Goal: Communication & Community: Answer question/provide support

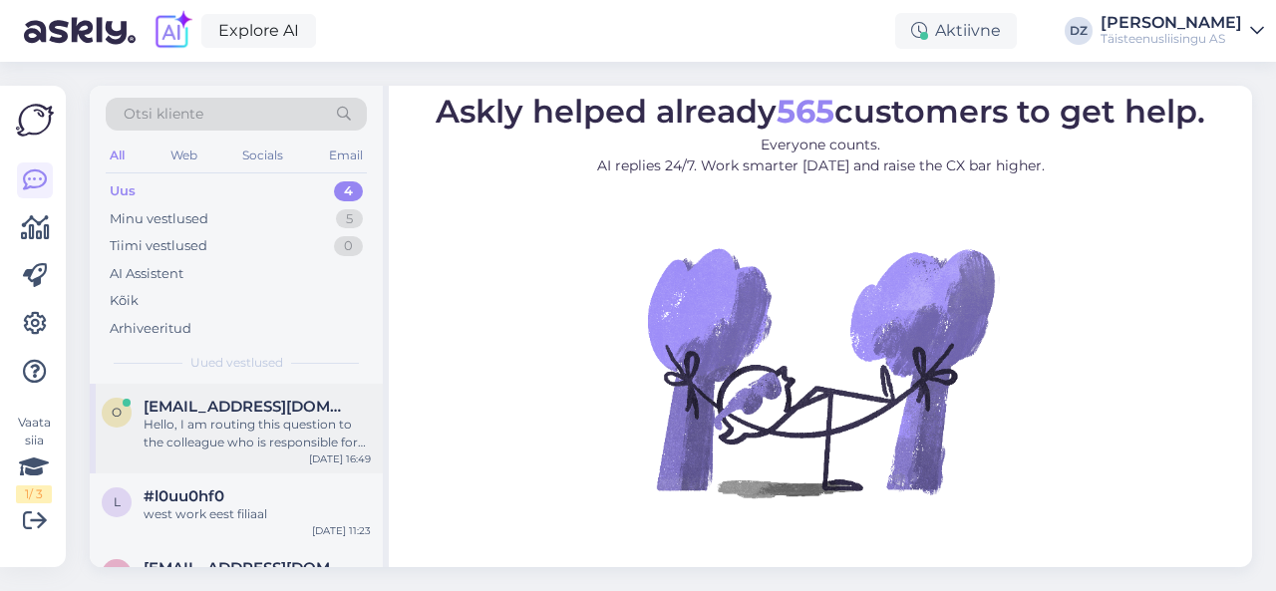
click at [235, 434] on div "Hello, I am routing this question to the colleague who is responsible for this …" at bounding box center [257, 434] width 227 height 36
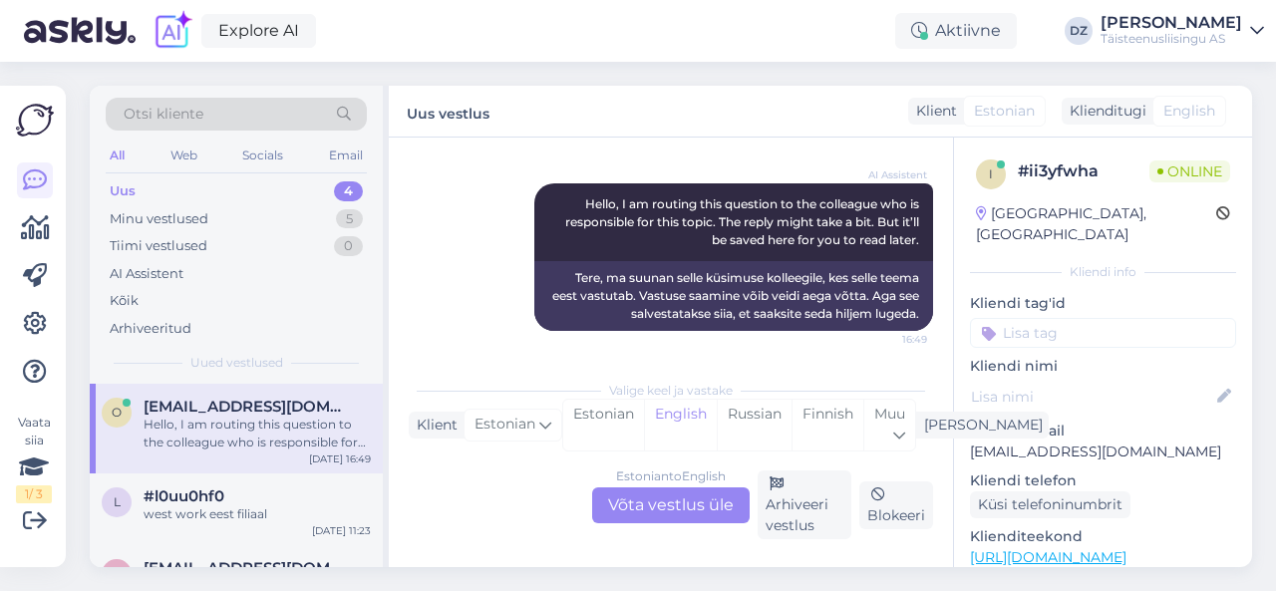
click at [656, 491] on div "Estonian to English Võta vestlus üle" at bounding box center [670, 505] width 157 height 36
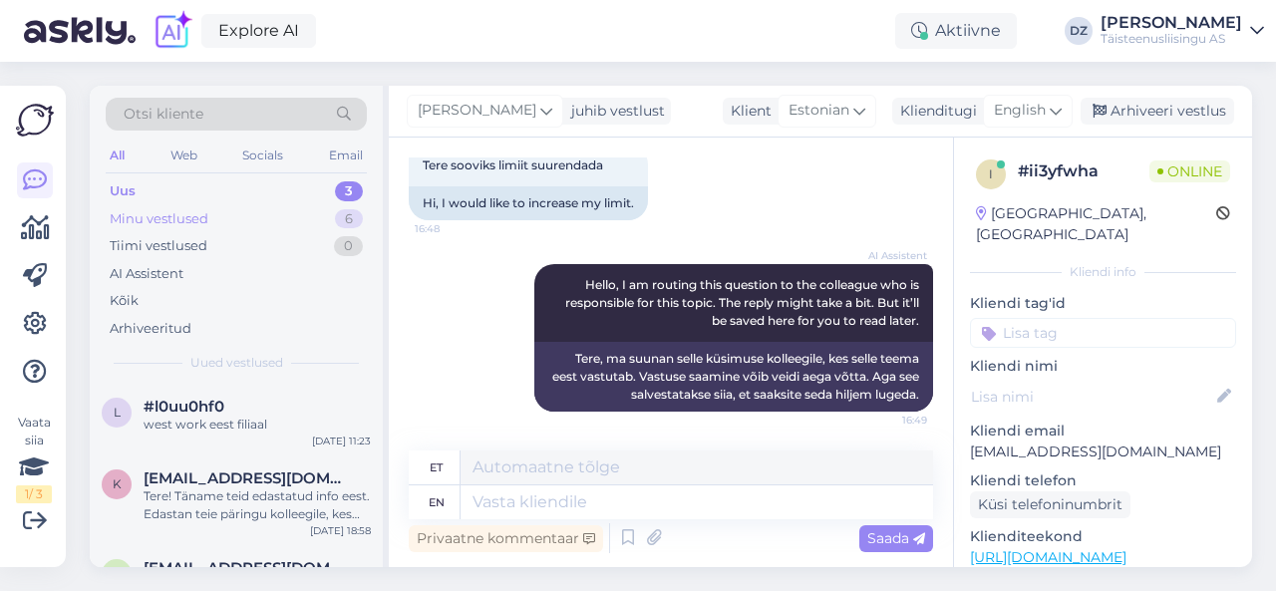
click at [216, 220] on div "Minu vestlused 6" at bounding box center [236, 219] width 261 height 28
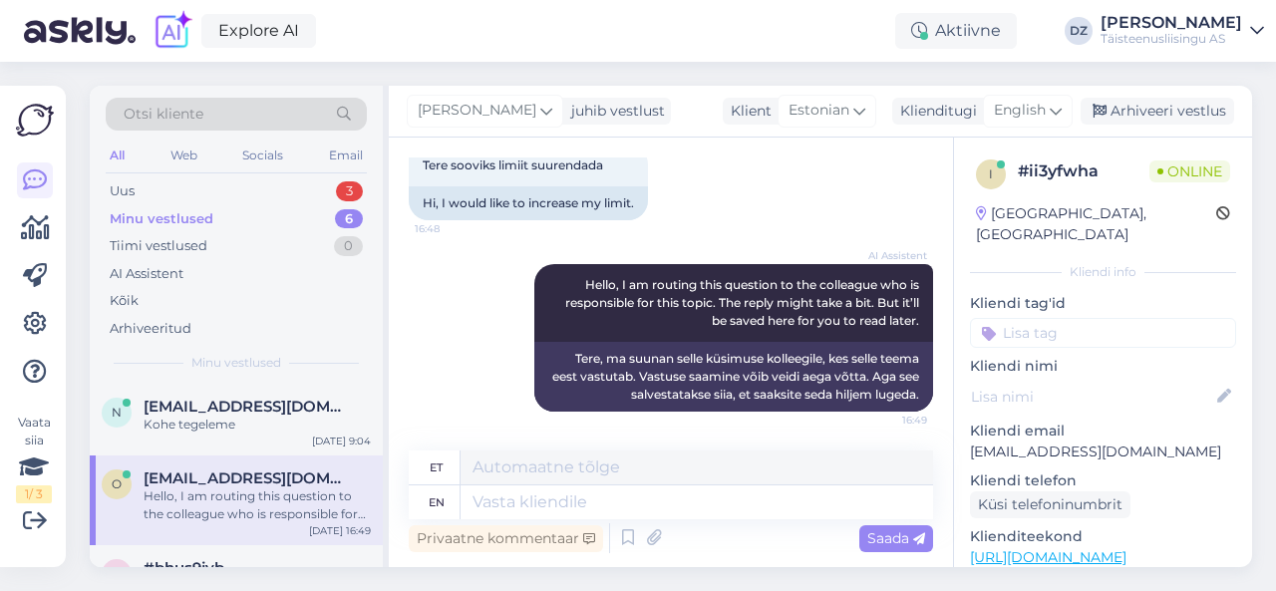
drag, startPoint x: 229, startPoint y: 403, endPoint x: 334, endPoint y: 376, distance: 108.1
click at [231, 402] on span "[EMAIL_ADDRESS][DOMAIN_NAME]" at bounding box center [247, 407] width 207 height 18
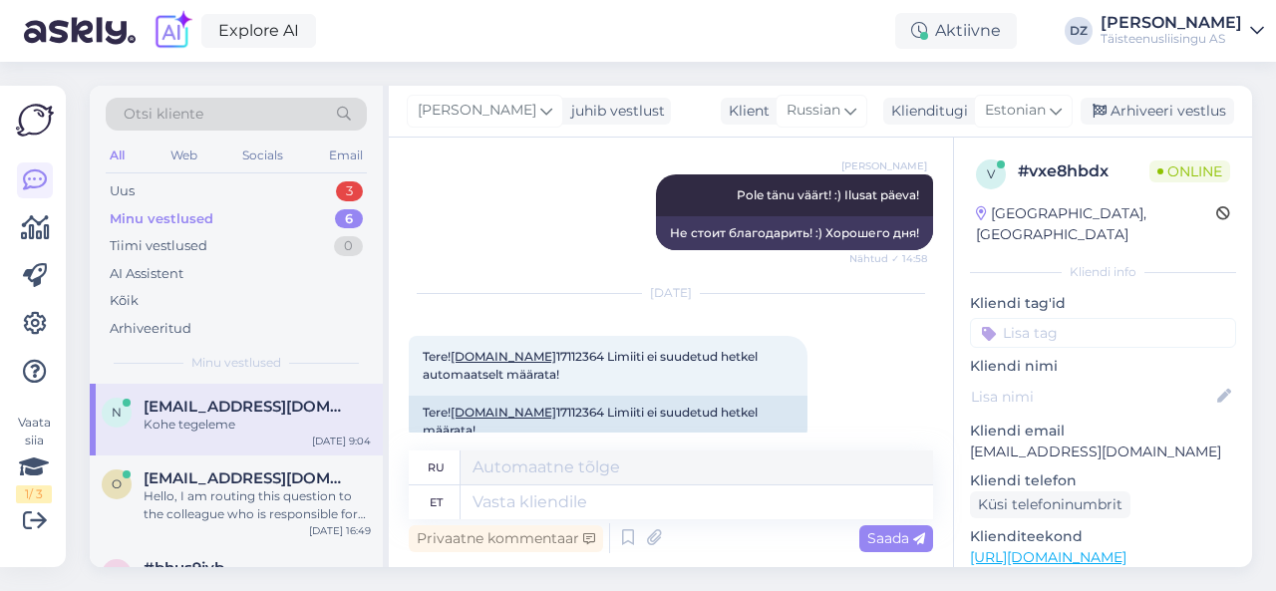
scroll to position [928, 0]
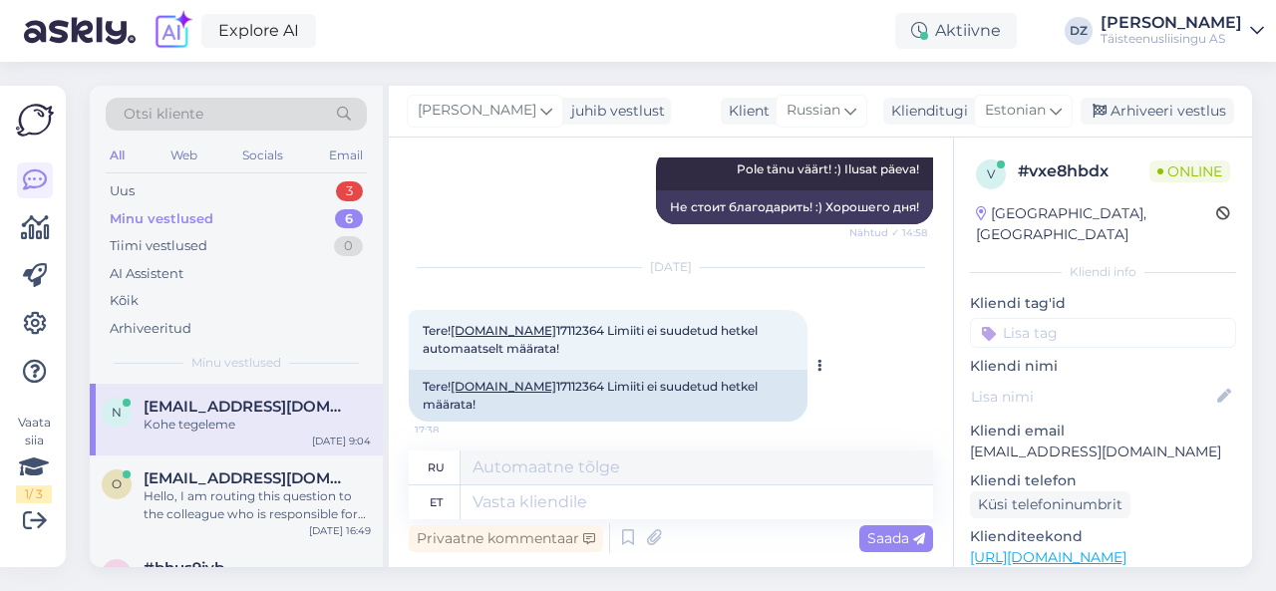
click at [533, 323] on span "Tere! [DOMAIN_NAME] 17112364 Limiiti ei suudetud hetkel automaatselt määrata!" at bounding box center [592, 339] width 338 height 33
copy span "17112364"
click at [651, 501] on textarea at bounding box center [696, 502] width 472 height 34
type textarea "Kuna t"
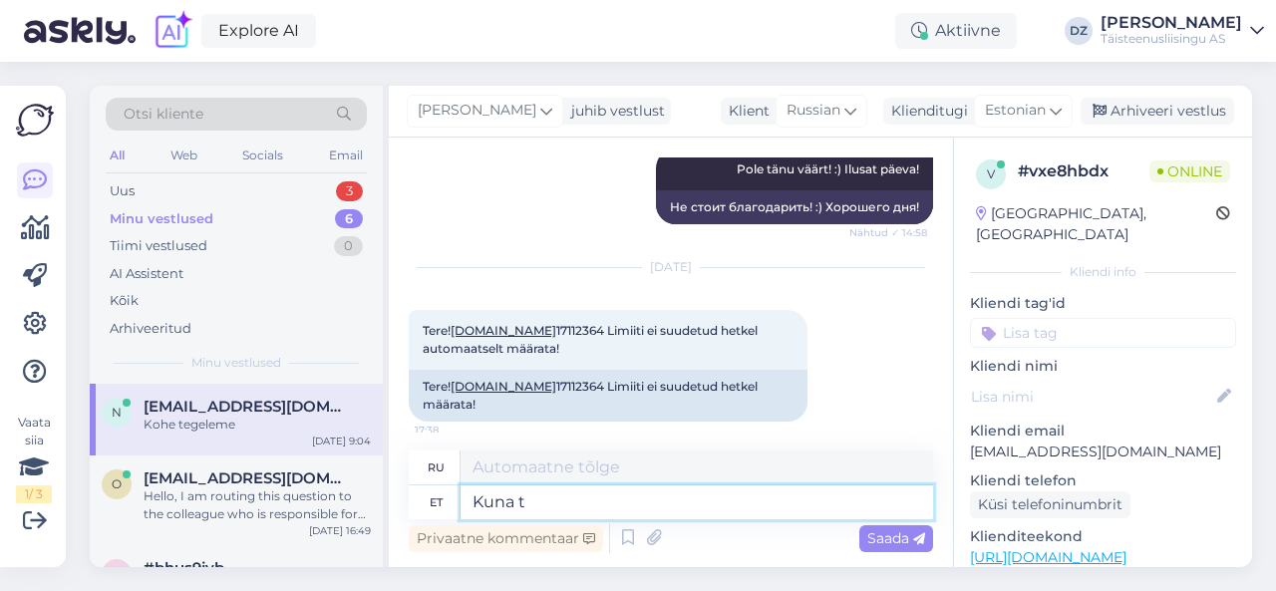
type textarea "Потому что"
type textarea "Kuna tegemist a"
type textarea "Потому что это"
type textarea "Kuna tegemist on alla aa"
type textarea "Так как это ниже"
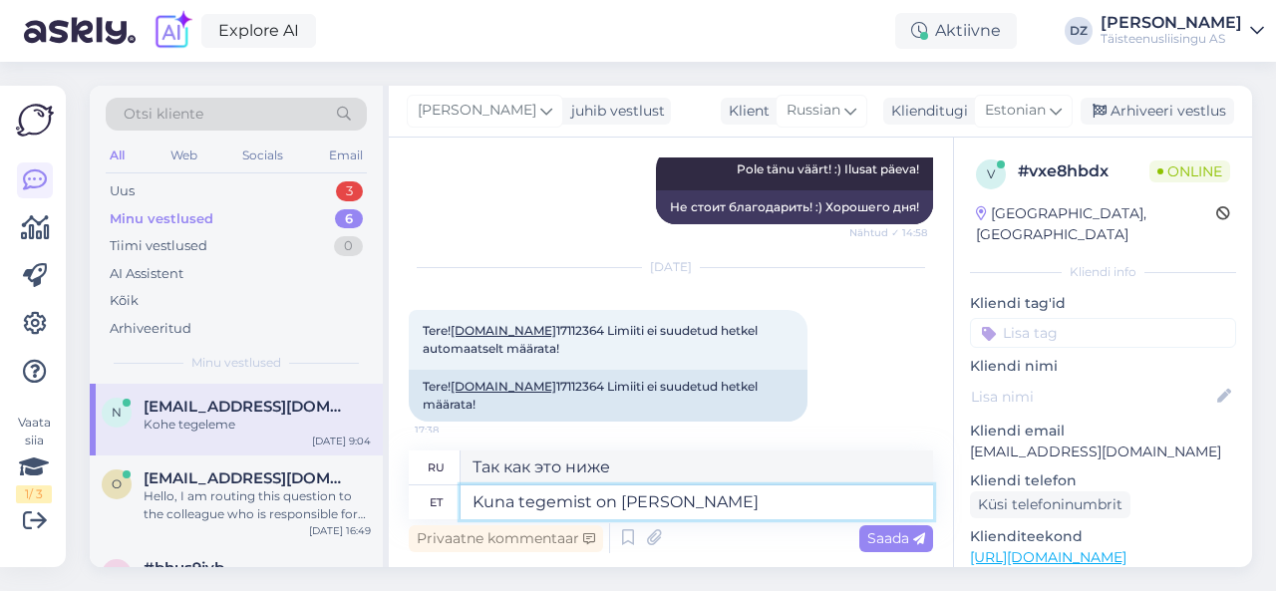
type textarea "Kuna tegemist on [PERSON_NAME] a"
type textarea "Так как это меньше одного"
type textarea "Kuna tegemist on [PERSON_NAME] aasta v"
type textarea "Так как прошло меньше года"
type textarea "Kuna tegemist on [PERSON_NAME] aasta vab"
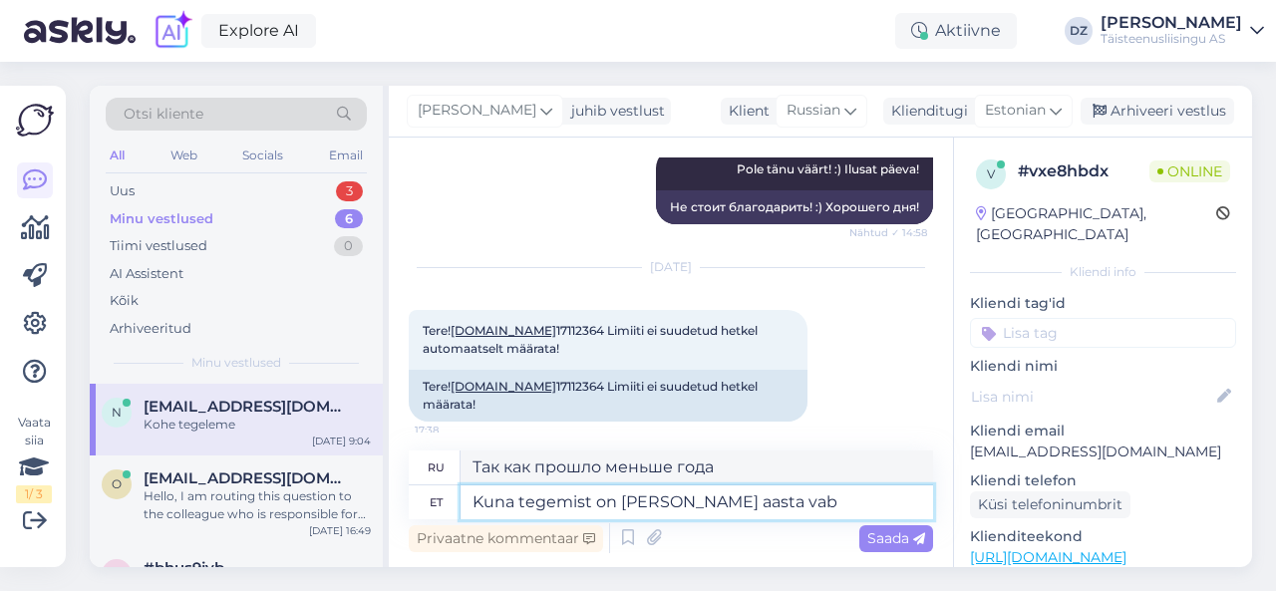
type textarea "Так как это меньше чем один год бесплатно"
type textarea "Kuna tegemist on [PERSON_NAME] [PERSON_NAME] e"
type textarea "Так как ему меньше года"
type textarea "Kuna tegemist on [PERSON_NAME] [PERSON_NAME] ettevõttega, siis"
type textarea "Поскольку эта компания существует меньше года,"
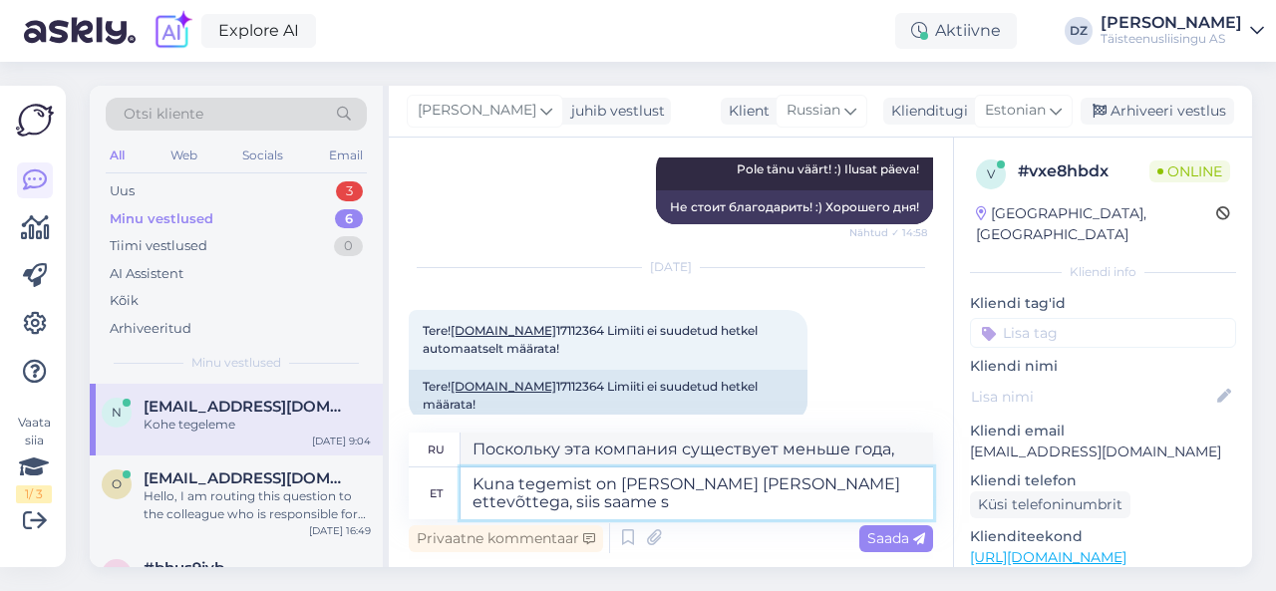
type textarea "Kuna tegemist on [PERSON_NAME] [PERSON_NAME] ettevõttega, siis saame se"
type textarea "Поскольку эта компания существует меньше года, мы можем"
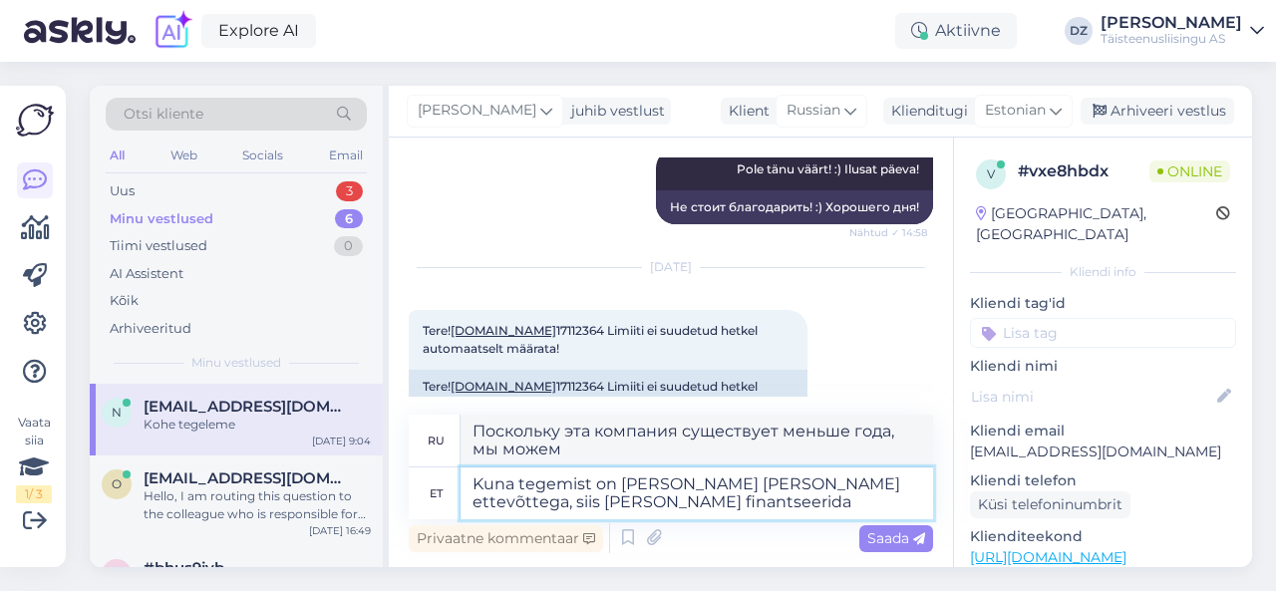
type textarea "Kuna tegemist on [PERSON_NAME] [PERSON_NAME] ettevõttega, siis [PERSON_NAME] fi…"
type textarea "Поскольку эта компания существует меньше года, мы можем ее профинансировать."
type textarea "Kuna tegemist on [PERSON_NAME] [PERSON_NAME] ettevõttega, siis [PERSON_NAME] fi…"
type textarea "Поскольку эта компания существует меньше года, мы можем финансировать ее только"
type textarea "Kuna tegemist on [PERSON_NAME] [PERSON_NAME] ettevõttega, siis [PERSON_NAME] fi…"
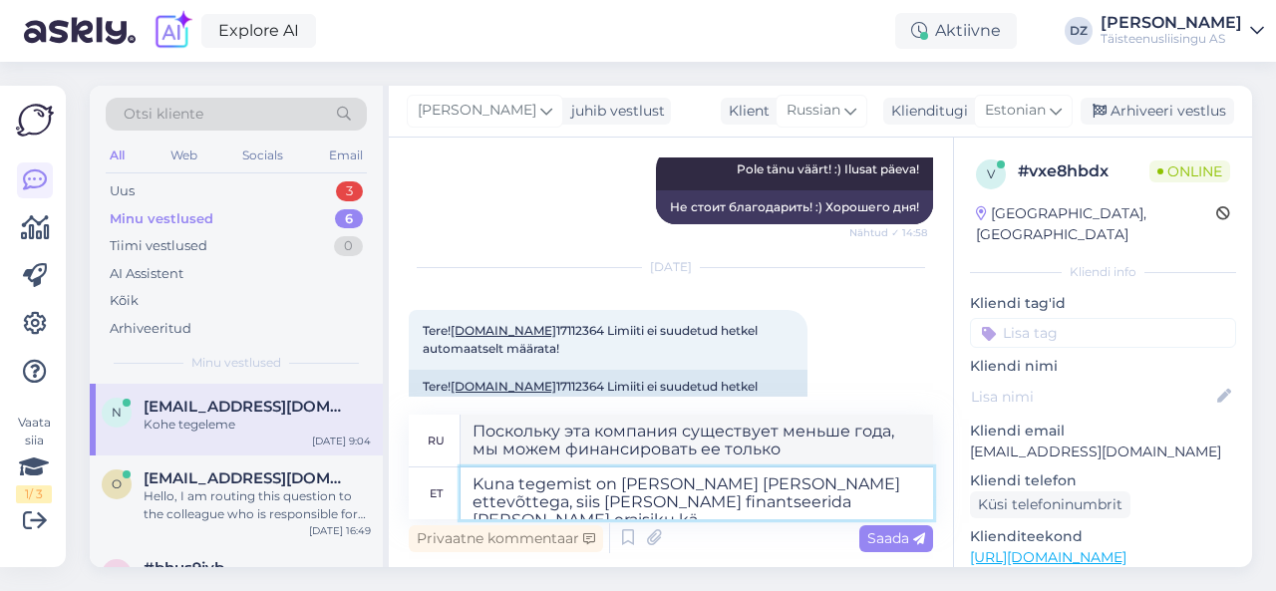
type textarea "Поскольку эта компания существует менее года, мы можем финансировать ее только …"
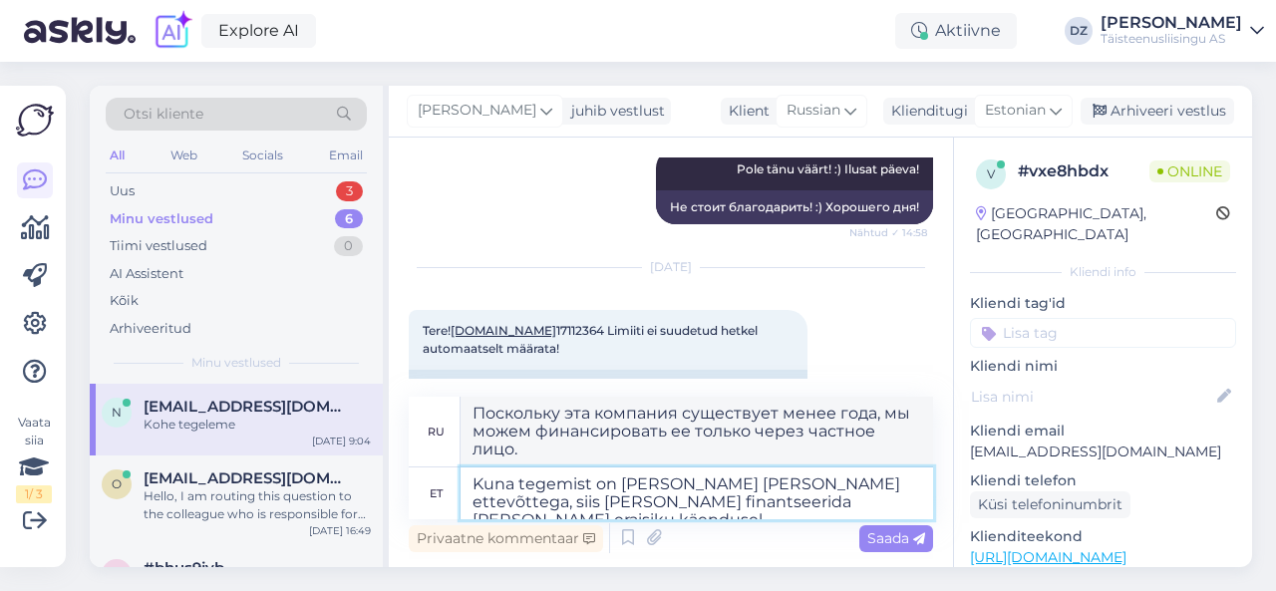
type textarea "Kuna tegemist on [PERSON_NAME] [PERSON_NAME] ettevõttega, siis [PERSON_NAME] fi…"
type textarea "Поскольку эта компания существует меньше года, мы можем финансировать ее только…"
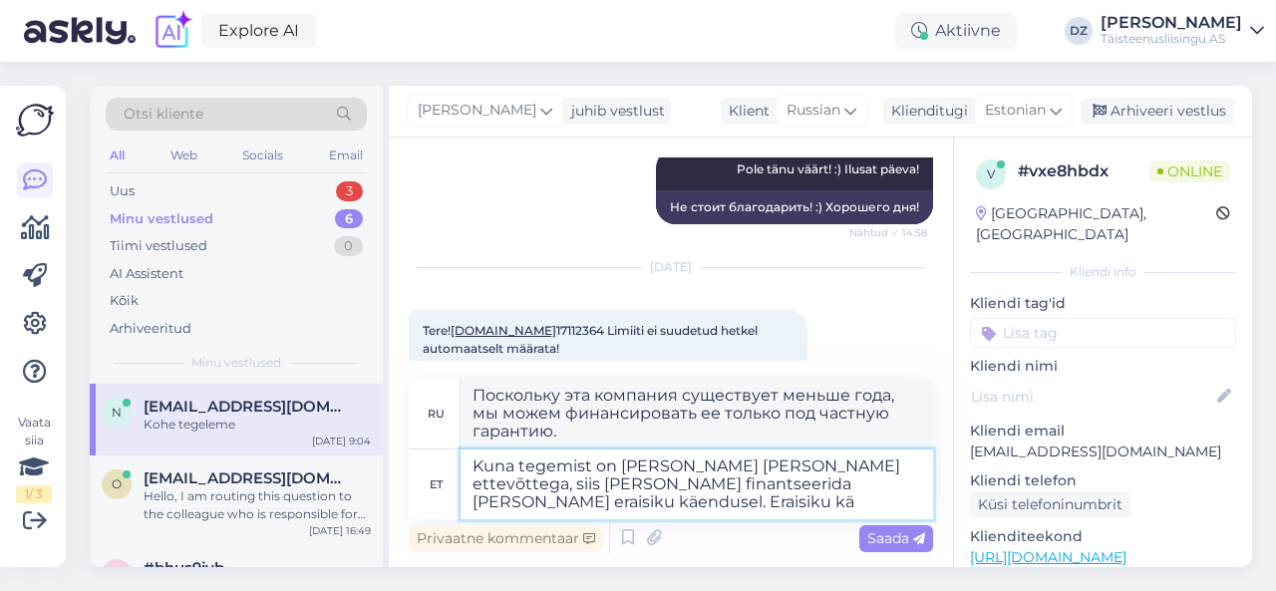
type textarea "Kuna tegemist on [PERSON_NAME] [PERSON_NAME] ettevõttega, siis [PERSON_NAME] fi…"
type textarea "Поскольку эта компания существует меньше года, мы можем финансировать её только…"
type textarea "Kuna tegemist on [PERSON_NAME] [PERSON_NAME] ettevõttega, siis [PERSON_NAME] fi…"
type textarea "Поскольку эта компания существует меньше года, мы можем финансировать её только…"
type textarea "Kuna tegemist on [PERSON_NAME] [PERSON_NAME] ettevõttega, siis [PERSON_NAME] fi…"
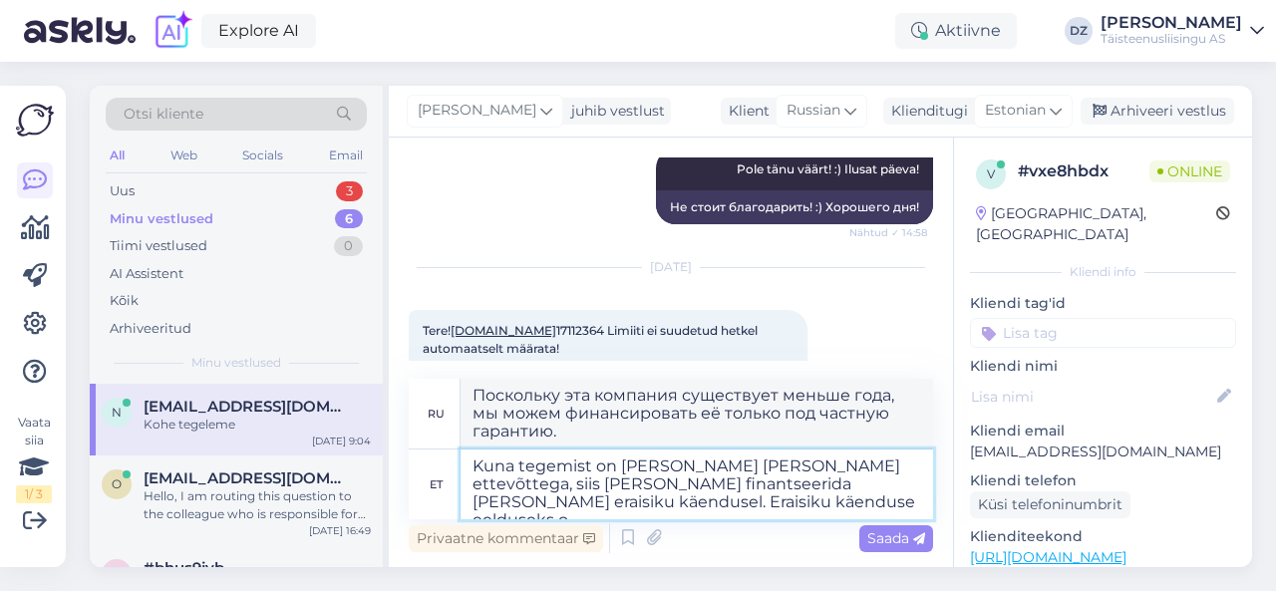
type textarea "Поскольку эта компания существует менее года, мы можем финансировать её только …"
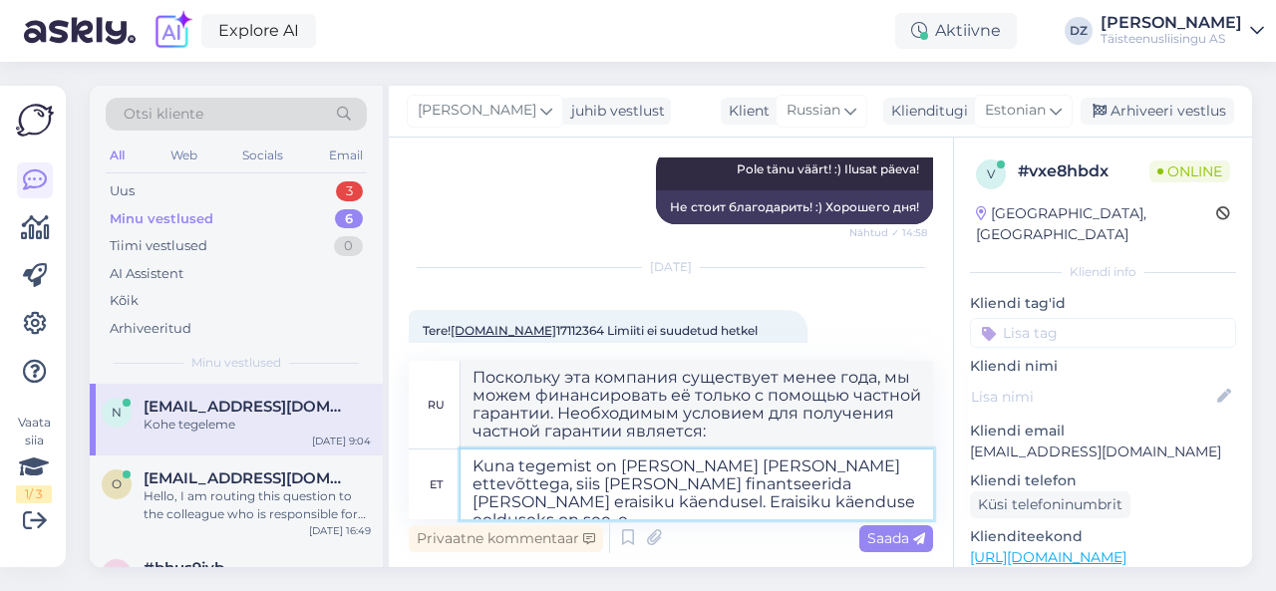
type textarea "Kuna tegemist on [PERSON_NAME] [PERSON_NAME] ettevõttega, siis [PERSON_NAME] fi…"
type textarea "Поскольку эта компания существует меньше года, мы можем финансировать её только…"
type textarea "Kuna tegemist on [PERSON_NAME] [PERSON_NAME] ettevõttega, siis [PERSON_NAME] fi…"
type textarea "Поскольку эта компания существует меньше года, мы можем финансировать её только…"
type textarea "Kuna tegemist on [PERSON_NAME] [PERSON_NAME] ettevõttega, siis [PERSON_NAME] fi…"
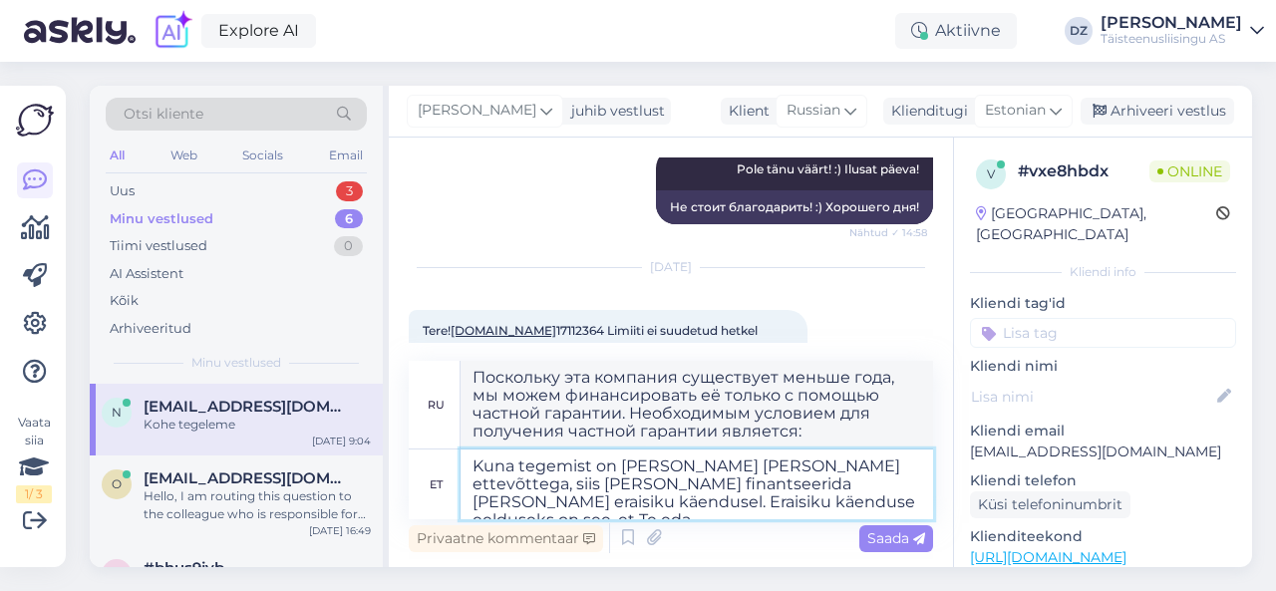
type textarea "Поскольку эта компания существует меньше года, мы можем профинансировать её тол…"
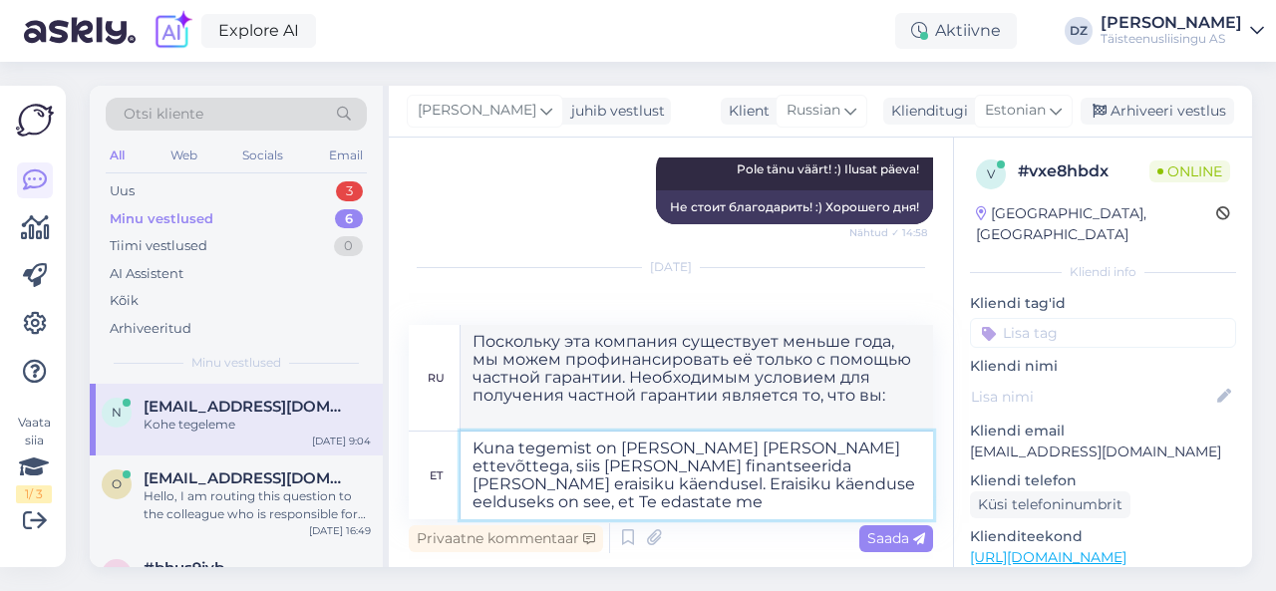
type textarea "Kuna tegemist on [PERSON_NAME] [PERSON_NAME] ettevõttega, siis [PERSON_NAME] fi…"
type textarea "Поскольку эта компания существует менее года, мы можем профинансировать её толь…"
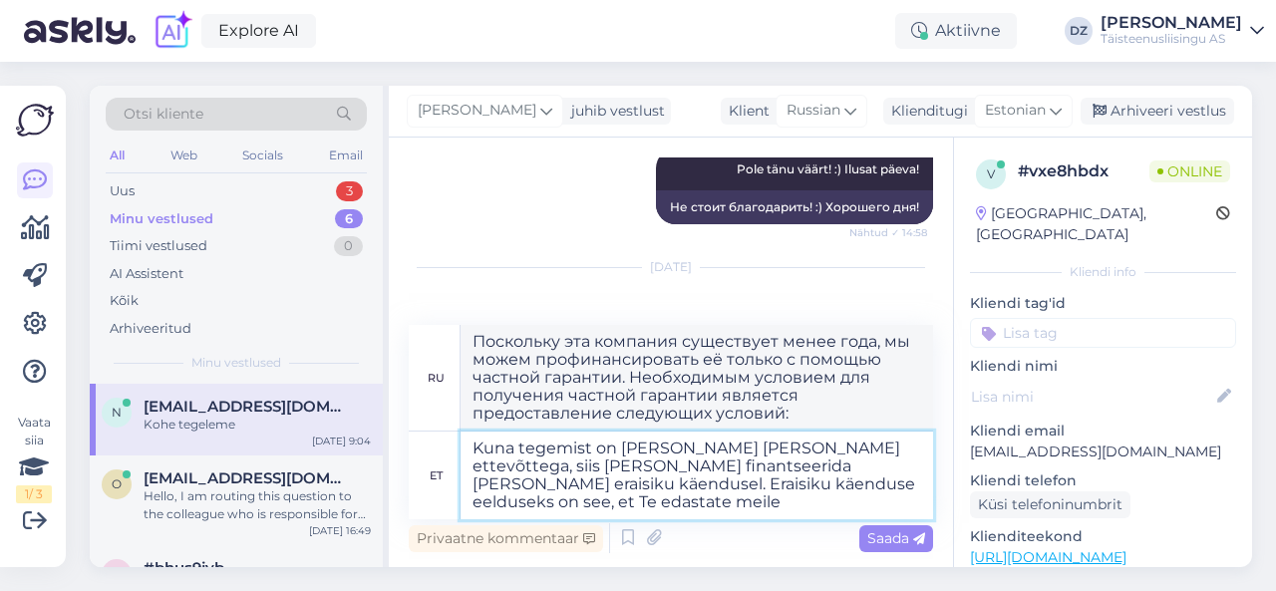
type textarea "Kuna tegemist on [PERSON_NAME] [PERSON_NAME] ettevõttega, siis [PERSON_NAME] fi…"
type textarea "Поскольку эта компания существует меньше года, мы можем профинансировать её тол…"
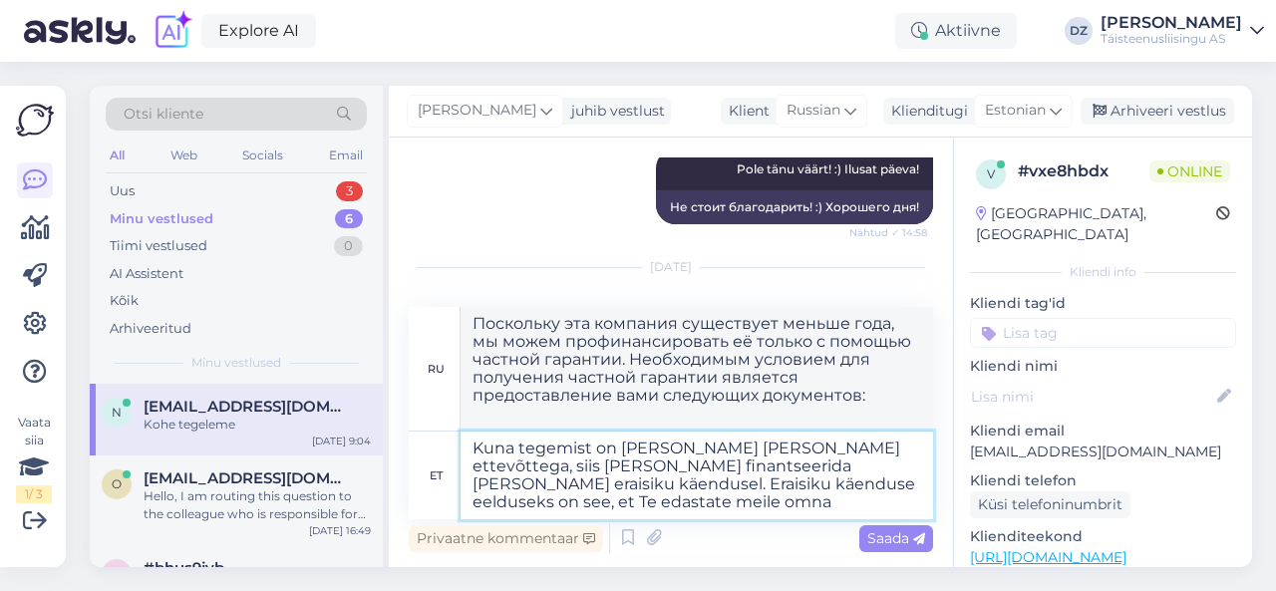
type textarea "Kuna tegemist on [PERSON_NAME] [PERSON_NAME] ettevõttega, siis [PERSON_NAME] fi…"
type textarea "Поскольку эта компания существует меньше года, мы можем профинансировать её тол…"
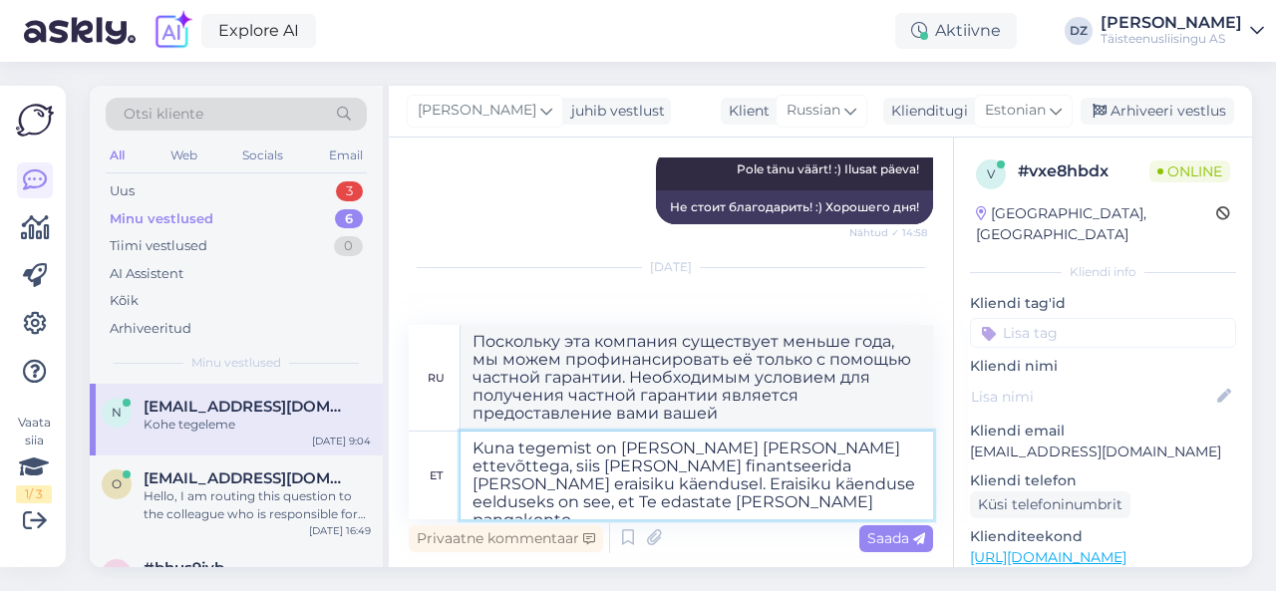
type textarea "Kuna tegemist on [PERSON_NAME] [PERSON_NAME] ettevõttega, siis [PERSON_NAME] fi…"
type textarea "Поскольку эта компания существует меньше года, мы можем профинансировать её тол…"
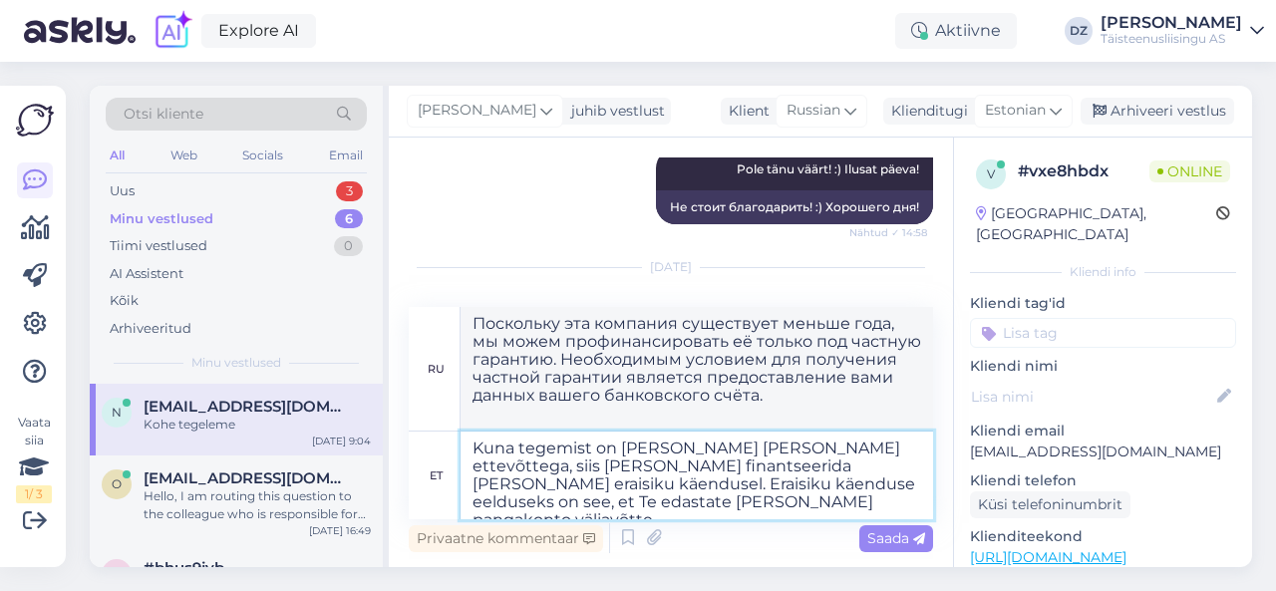
type textarea "Kuna tegemist on [PERSON_NAME] [PERSON_NAME] ettevõttega, siis [PERSON_NAME] fi…"
type textarea "Поскольку эта компания существует меньше года, мы можем профинансировать её тол…"
type textarea "Kuna tegemist on [PERSON_NAME] [PERSON_NAME] ettevõttega, siis [PERSON_NAME] fi…"
type textarea "Поскольку эта компания существует меньше года, мы можем профинансировать её тол…"
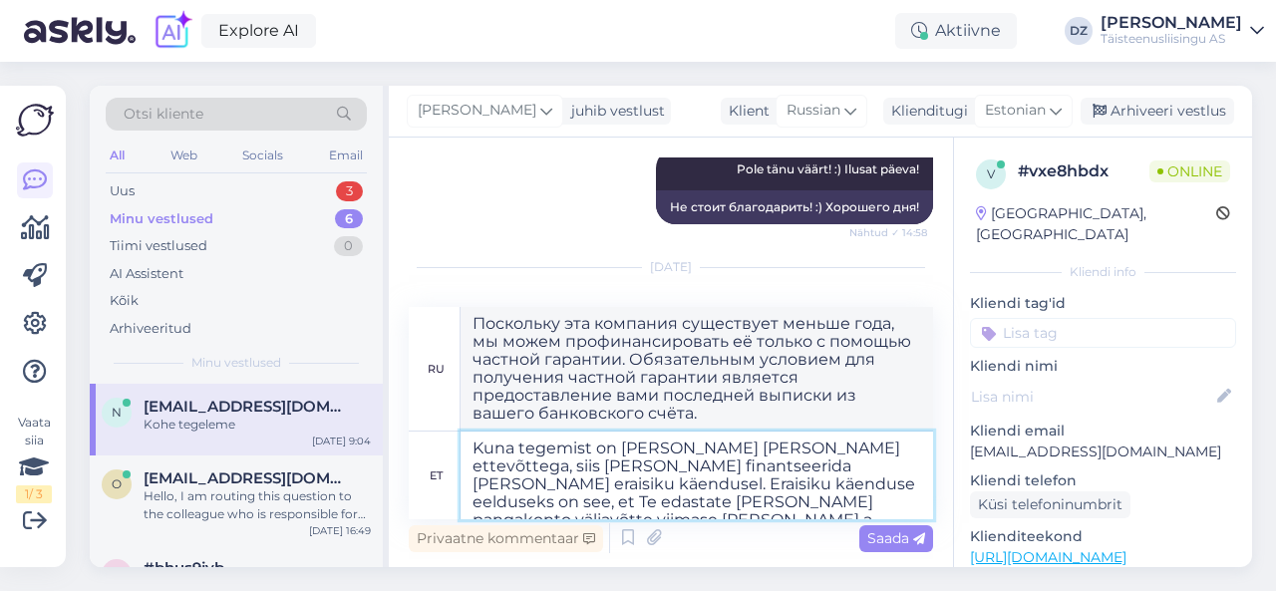
type textarea "Kuna tegemist on [PERSON_NAME] [PERSON_NAME] ettevõttega, siis [PERSON_NAME] fi…"
type textarea "Поскольку эта компания существует меньше года, мы можем профинансировать её тол…"
type textarea "Kuna tegemist on [PERSON_NAME] [PERSON_NAME] ettevõttega, siis [PERSON_NAME] fi…"
type textarea "Поскольку эта компания существует меньше года, мы можем профинансировать её тол…"
type textarea "Kuna tegemist on [PERSON_NAME] [PERSON_NAME] ettevõttega, siis [PERSON_NAME] fi…"
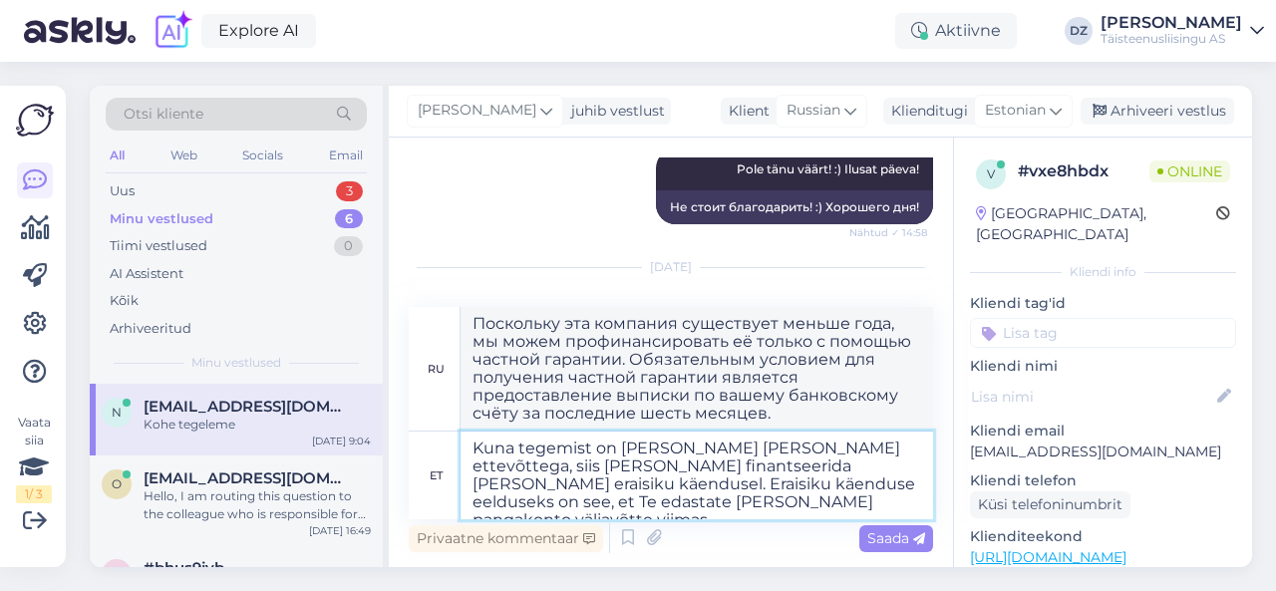
type textarea "Поскольку эта компания существует меньше года, мы можем профинансировать её тол…"
type textarea "Kuna tegemist on [PERSON_NAME] [PERSON_NAME] ettevõttega, siis [PERSON_NAME] fi…"
type textarea "Поскольку эта компания существует меньше года, мы можем профинансировать её тол…"
type textarea "Kuna tegemist on [PERSON_NAME] [PERSON_NAME] ettevõttega, siis [PERSON_NAME] fi…"
type textarea "Поскольку эта компания существует меньше года, мы можем профинансировать её тол…"
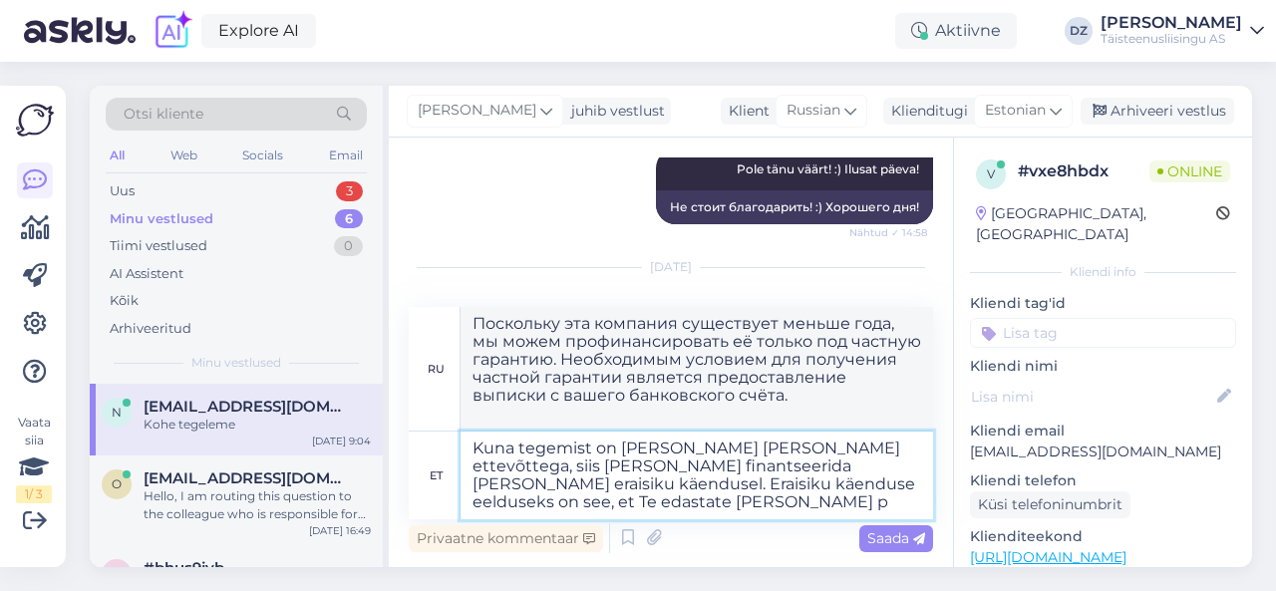
type textarea "Kuna tegemist on [PERSON_NAME] [PERSON_NAME] ettevõttega, siis [PERSON_NAME] fi…"
type textarea "Поскольку эта компания существует меньше года, мы можем профинансировать её тол…"
type textarea "Kuna tegemist on [PERSON_NAME] [PERSON_NAME] ettevõttega, siis [PERSON_NAME] fi…"
type textarea "Поскольку эта компания существует меньше года, мы можем профинансировать её тол…"
type textarea "Kuna tegemist on [PERSON_NAME] [PERSON_NAME] ettevõttega, siis [PERSON_NAME] fi…"
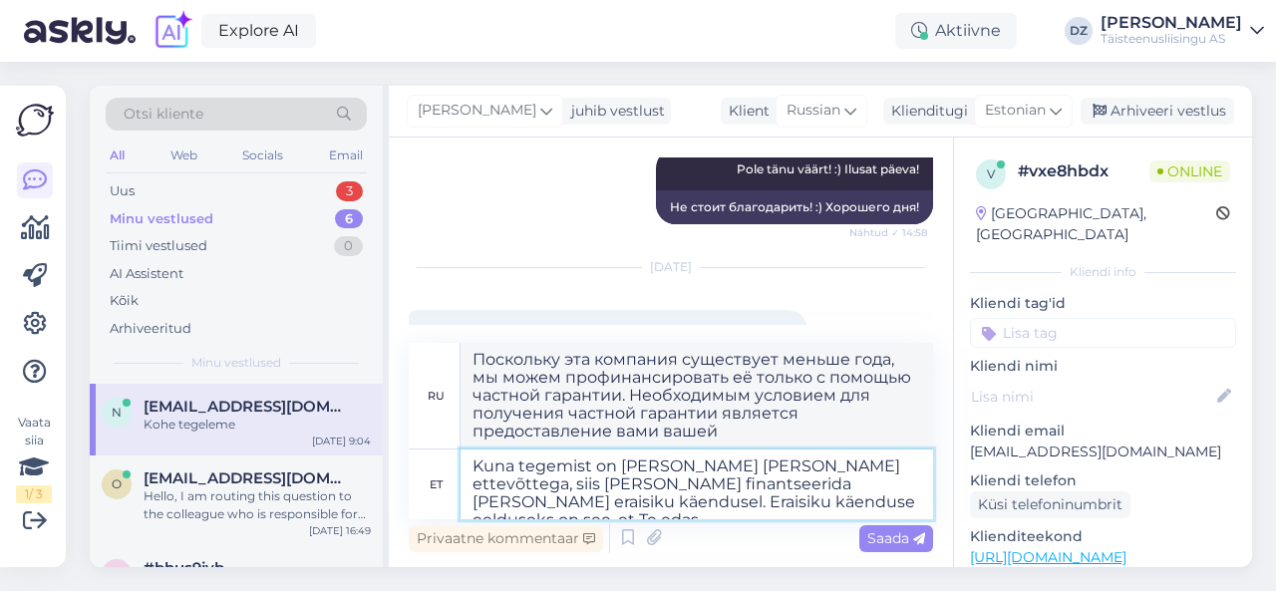
type textarea "Поскольку эта компания существует меньше года, мы можем профинансировать её тол…"
type textarea "Kuna tegemist on [PERSON_NAME] [PERSON_NAME] ettevõttega, siis [PERSON_NAME] fi…"
type textarea "Поскольку эта компания существует меньше года, мы можем профинансировать её тол…"
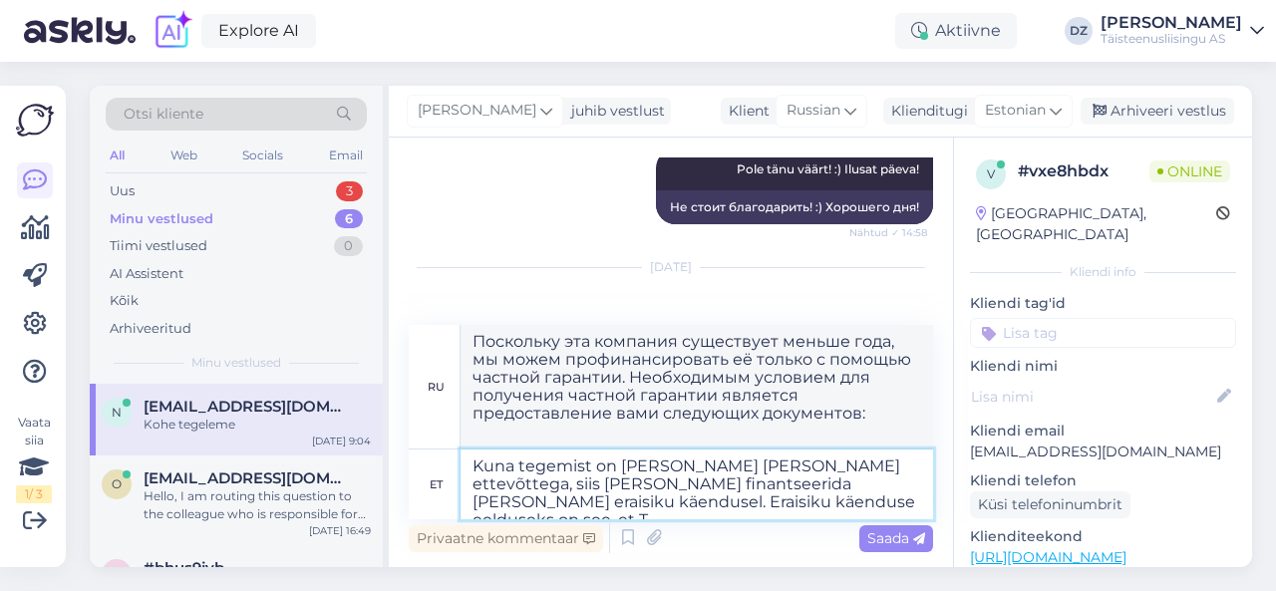
type textarea "Kuna tegemist on [PERSON_NAME] [PERSON_NAME] ettevõttega, siis [PERSON_NAME] fi…"
type textarea "Поскольку эта компания существует меньше года, мы можем финансировать её только…"
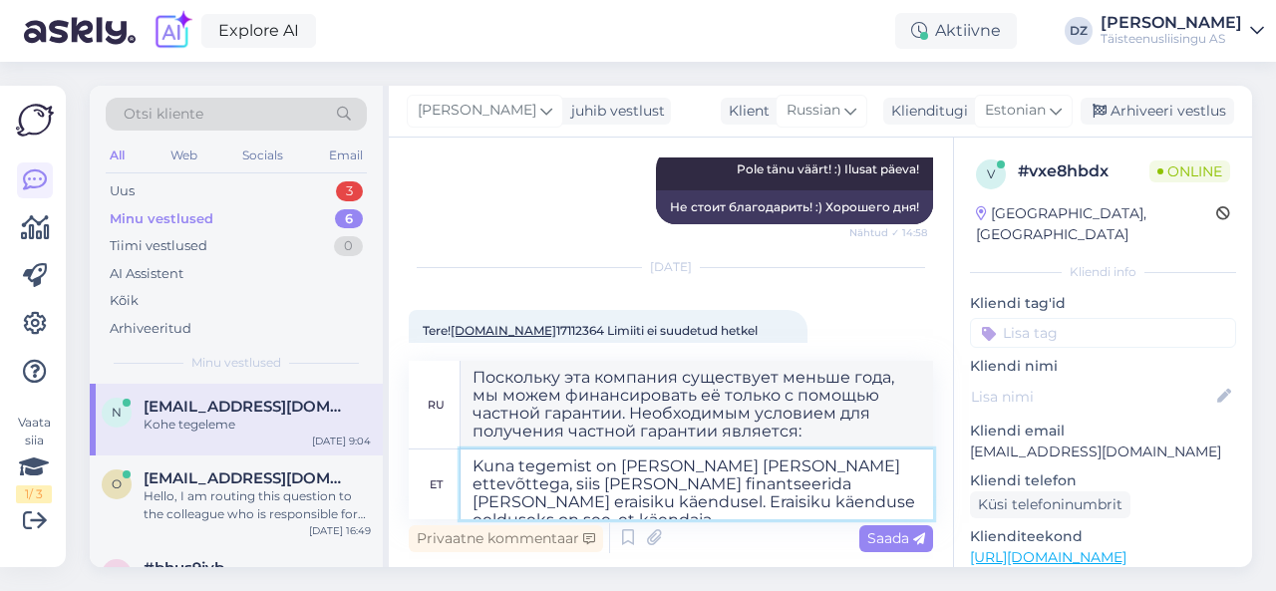
type textarea "Kuna tegemist on [PERSON_NAME] [PERSON_NAME] ettevõttega, siis [PERSON_NAME] fi…"
type textarea "Поскольку эта компания существует меньше года, мы можем финансировать её только…"
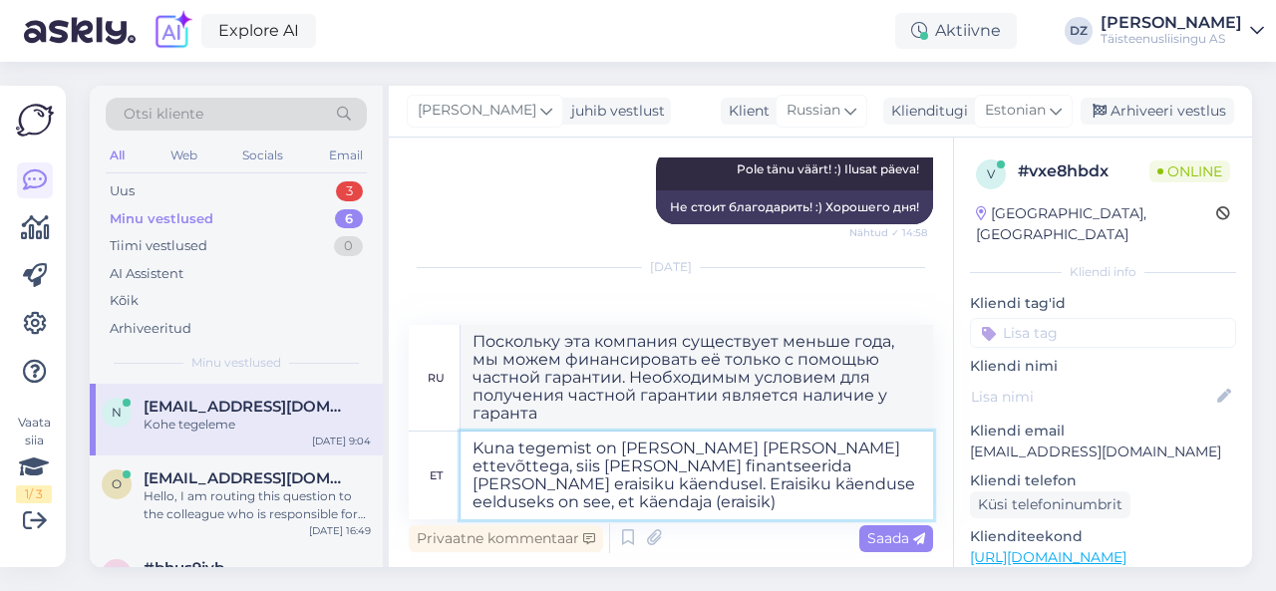
type textarea "Kuna tegemist on [PERSON_NAME] [PERSON_NAME] ettevõttega, siis [PERSON_NAME] fi…"
type textarea "Поскольку эта компания существует менее года, мы можем профинансировать её толь…"
type textarea "Kuna tegemist on [PERSON_NAME] [PERSON_NAME] ettevõttega, siis [PERSON_NAME] fi…"
type textarea "Поскольку эта компания существует менее года, мы можем профинансировать её толь…"
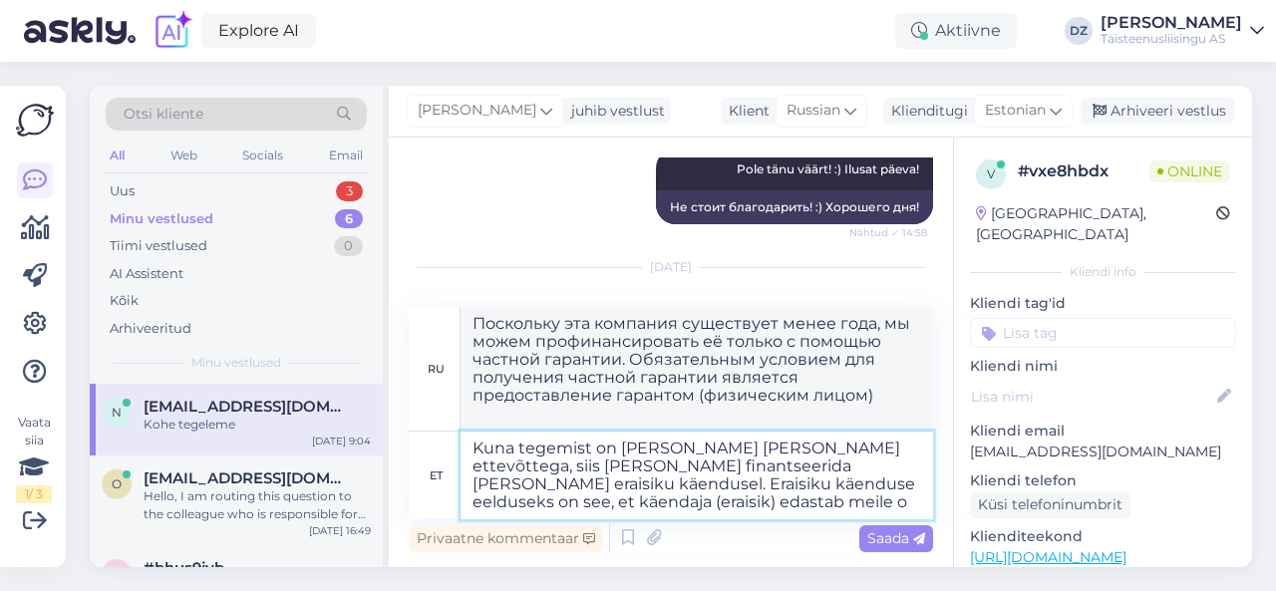
type textarea "Kuna tegemist on [PERSON_NAME] [PERSON_NAME] ettevõttega, siis [PERSON_NAME] fi…"
type textarea "Поскольку эта компания существует меньше года, мы можем профинансировать её тол…"
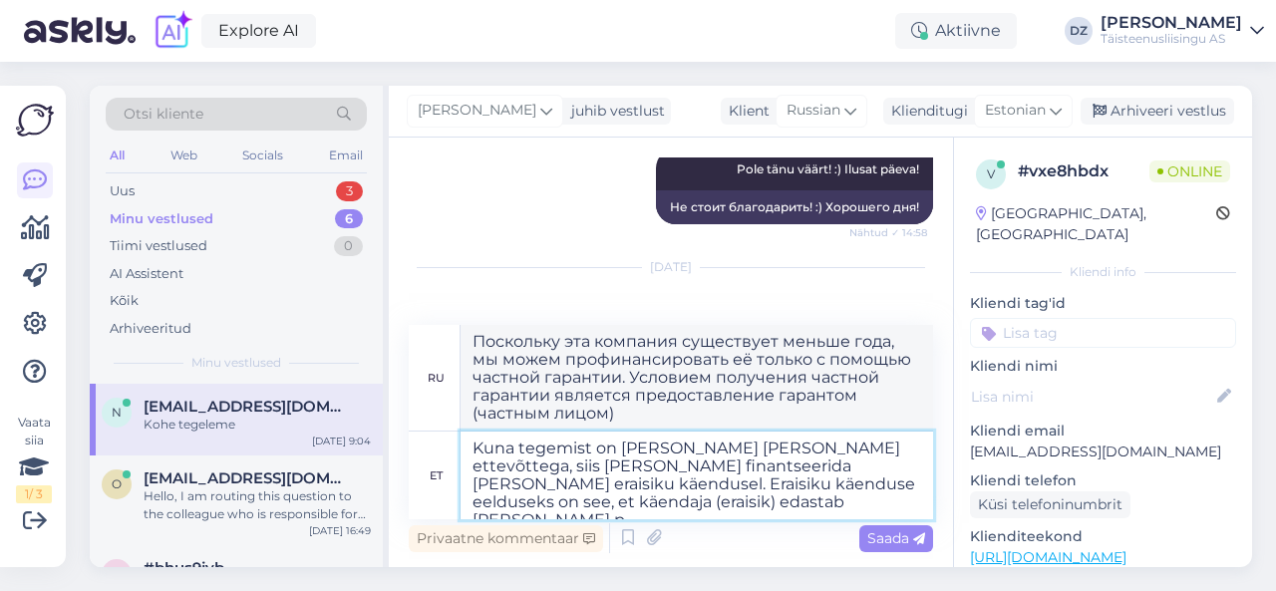
type textarea "Kuna tegemist on [PERSON_NAME] [PERSON_NAME] ettevõttega, siis [PERSON_NAME] fi…"
type textarea "Поскольку эта компания существует меньше года, мы можем профинансировать её тол…"
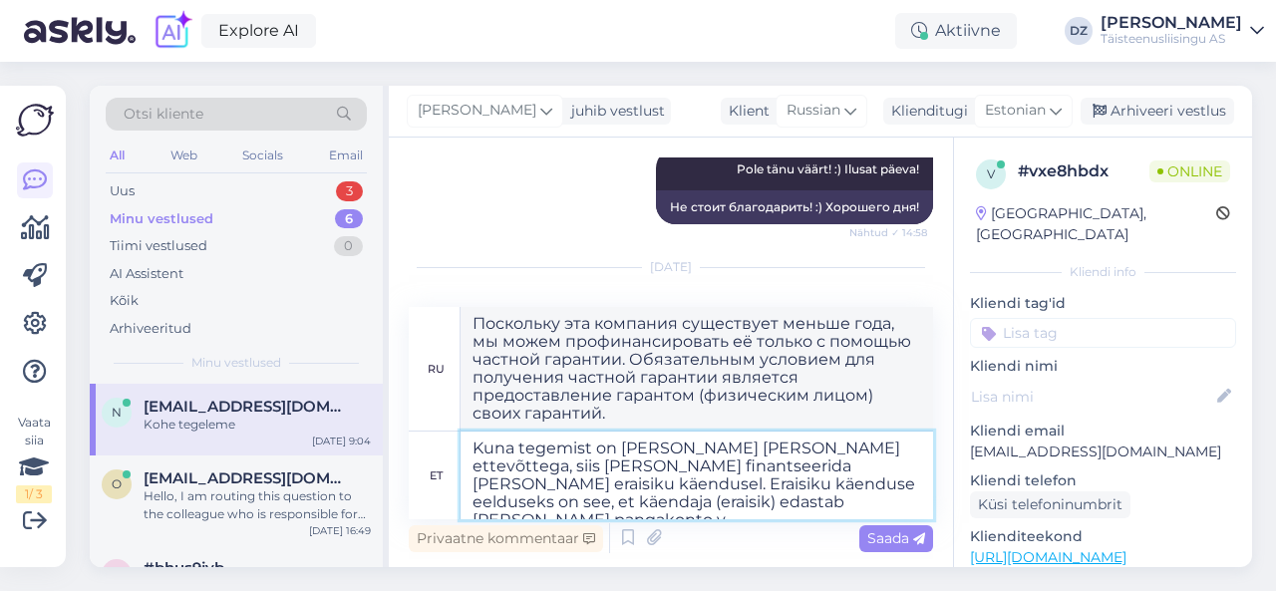
type textarea "Kuna tegemist on [PERSON_NAME] [PERSON_NAME] ettevõttega, siis [PERSON_NAME] fi…"
type textarea "Поскольку эта компания существует меньше года, мы можем профинансировать её тол…"
type textarea "Kuna tegemist on [PERSON_NAME] [PERSON_NAME] ettevõttega, siis [PERSON_NAME] fi…"
type textarea "Поскольку эта компания существует меньше года, мы можем профинансировать её тол…"
type textarea "Kuna tegemist on [PERSON_NAME] [PERSON_NAME] ettevõttega, siis [PERSON_NAME] fi…"
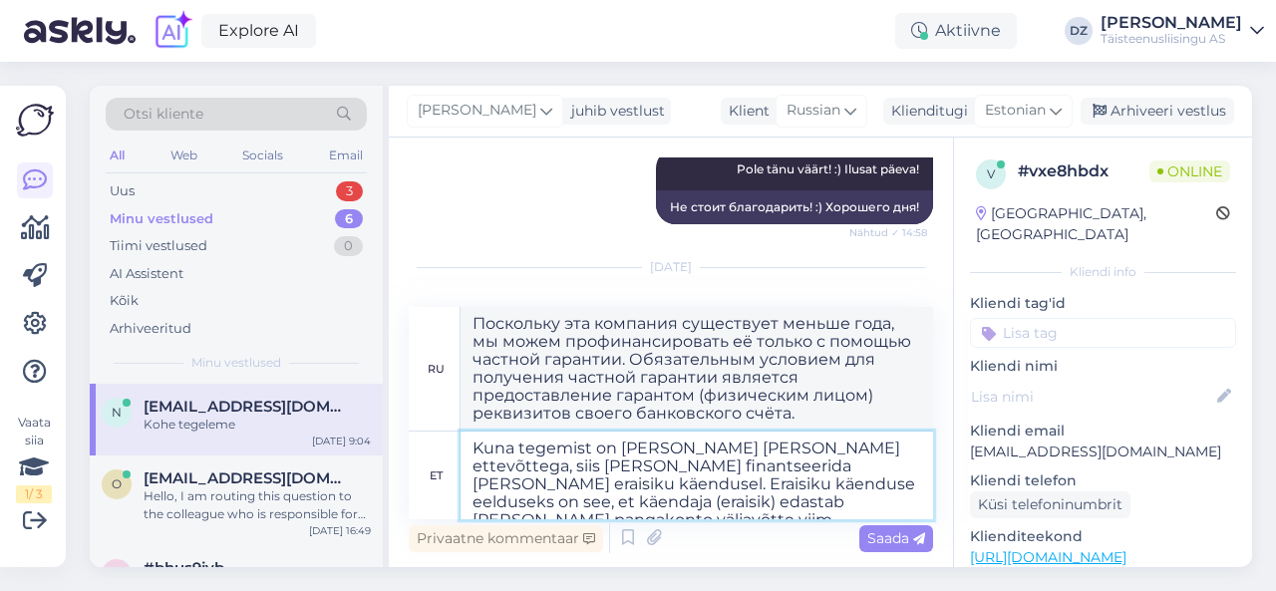
type textarea "Поскольку эта компания существует меньше года, мы можем профинансировать её тол…"
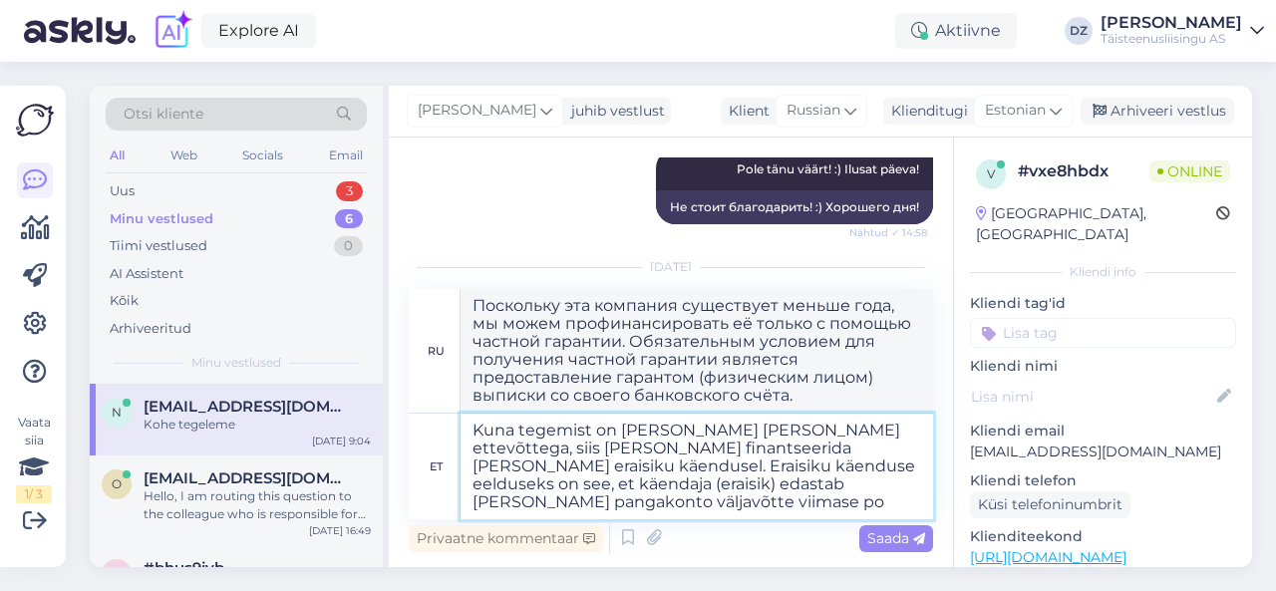
type textarea "Kuna tegemist on [PERSON_NAME] [PERSON_NAME] ettevõttega, siis [PERSON_NAME] fi…"
type textarea "Поскольку эта компания существует меньше года, мы можем профинансировать её тол…"
type textarea "Kuna tegemist on [PERSON_NAME] [PERSON_NAME] ettevõttega, siis [PERSON_NAME] fi…"
type textarea "Поскольку эта компания существует меньше года, мы можем профинансировать её тол…"
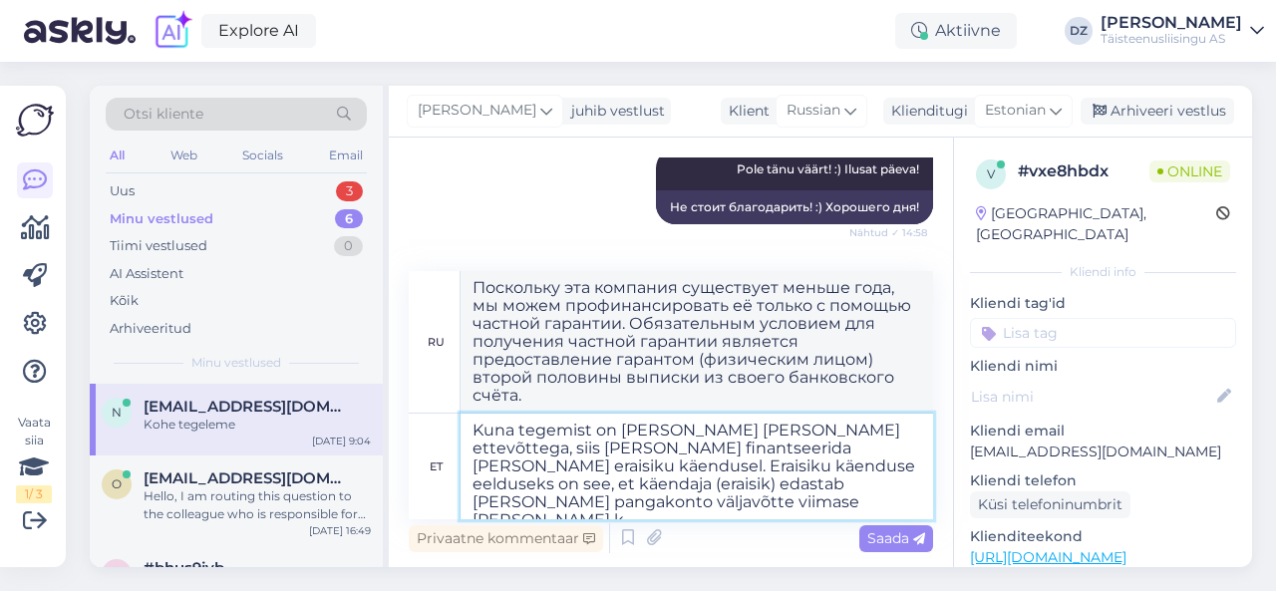
type textarea "Kuna tegemist on [PERSON_NAME] [PERSON_NAME] ettevõttega, siis [PERSON_NAME] fi…"
type textarea "Поскольку эта компания существует менее года, мы можем профинансировать её толь…"
type textarea "Kuna tegemist on [PERSON_NAME] [PERSON_NAME] ettevõttega, siis [PERSON_NAME] fi…"
type textarea "Поскольку эта компания существует меньше года, мы можем профинансировать её тол…"
type textarea "Kuna tegemist on [PERSON_NAME] [PERSON_NAME] ettevõttega, siis [PERSON_NAME] fi…"
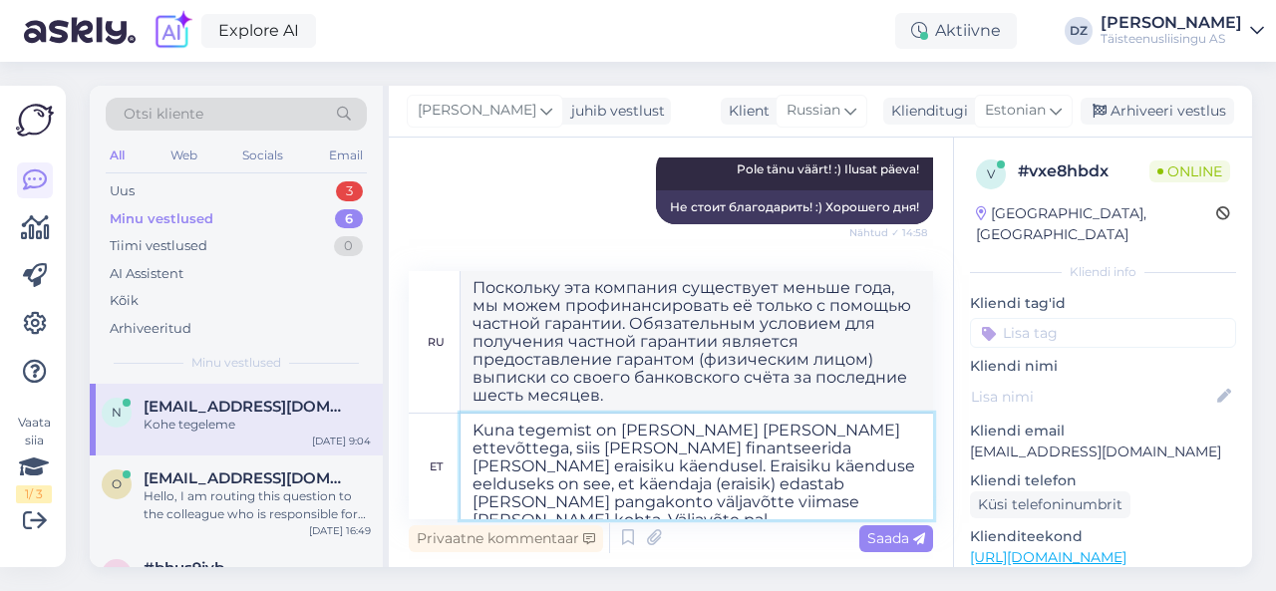
type textarea "Поскольку эта компания существует менее года, мы можем профинансировать её толь…"
type textarea "Kuna tegemist on [PERSON_NAME] [PERSON_NAME] ettevõttega, siis [PERSON_NAME] fi…"
type textarea "Поскольку эта компания существует меньше года, мы можем профинансировать её тол…"
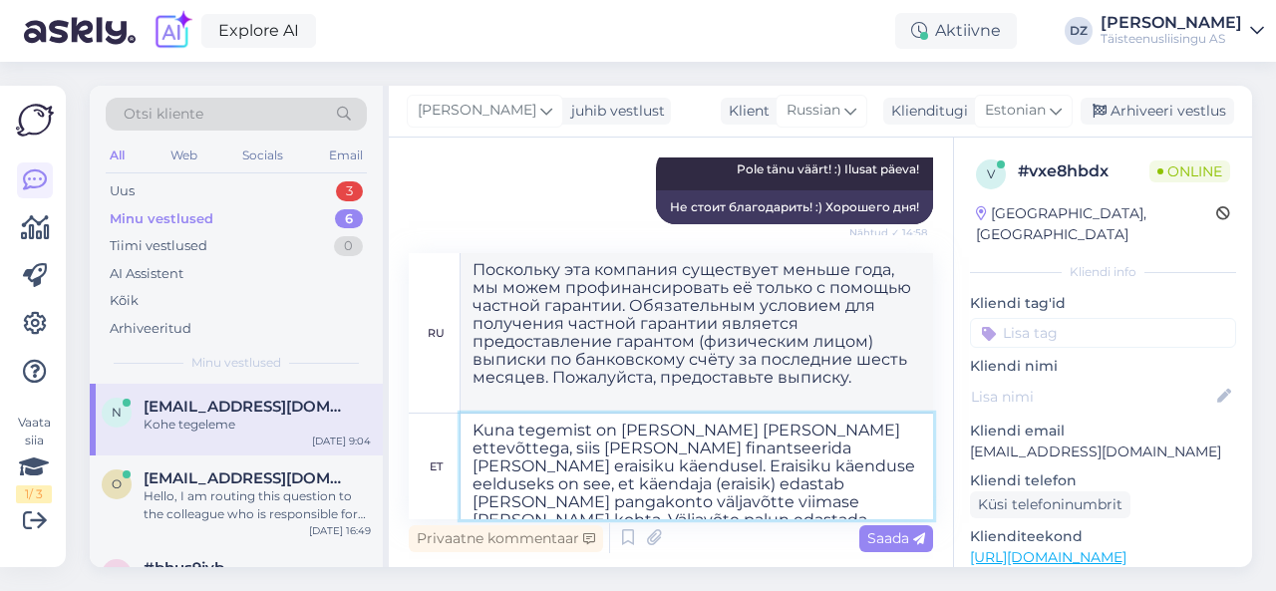
type textarea "Kuna tegemist on [PERSON_NAME] [PERSON_NAME] ettevõttega, siis [PERSON_NAME] fi…"
type textarea "Поскольку эта компания существует менее года, мы можем профинансировать её толь…"
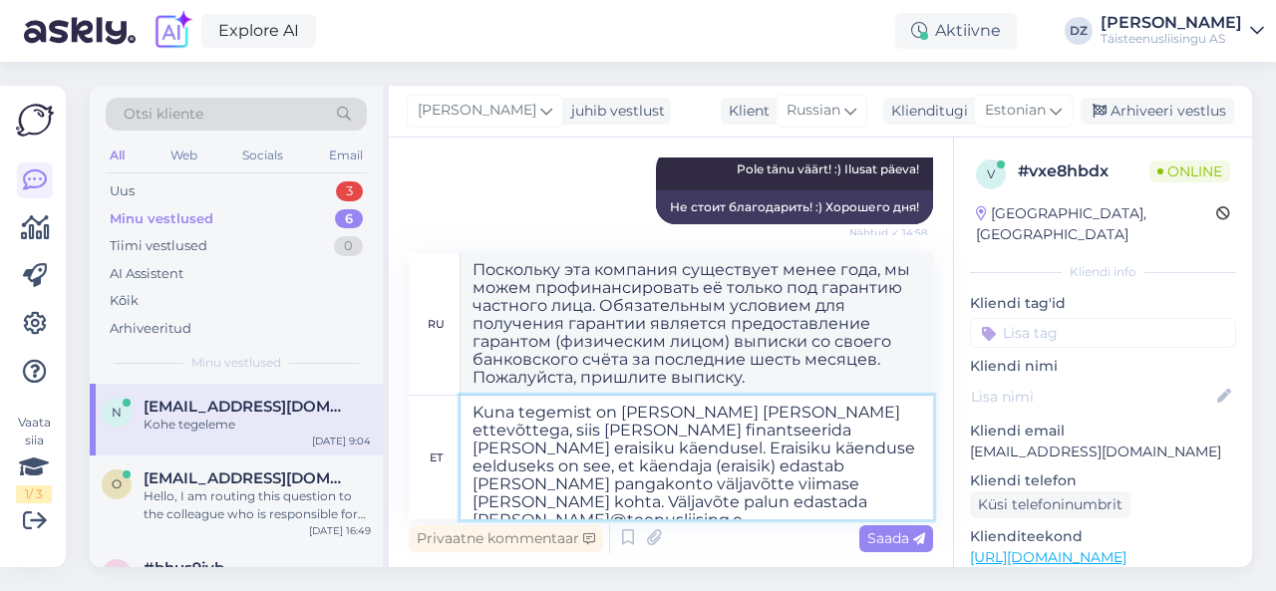
type textarea "Kuna tegemist on [PERSON_NAME] [PERSON_NAME] ettevõttega, siis [PERSON_NAME] fi…"
type textarea "Поскольку эта компания существует менее года, мы можем профинансировать её толь…"
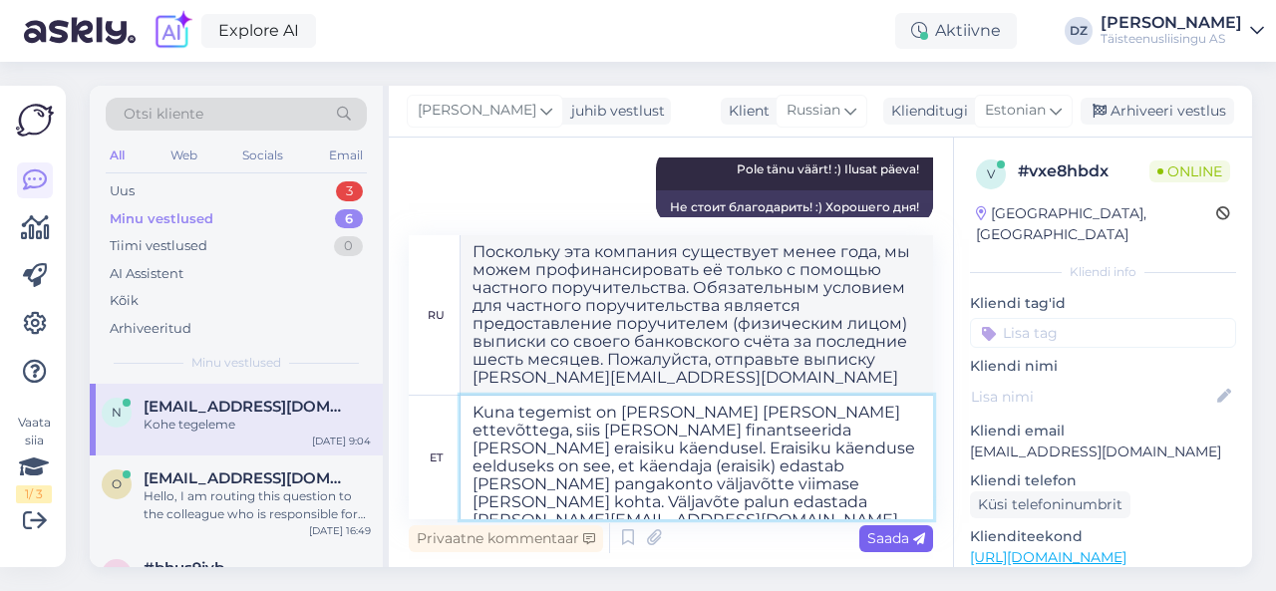
type textarea "Kuna tegemist on [PERSON_NAME] [PERSON_NAME] ettevõttega, siis [PERSON_NAME] fi…"
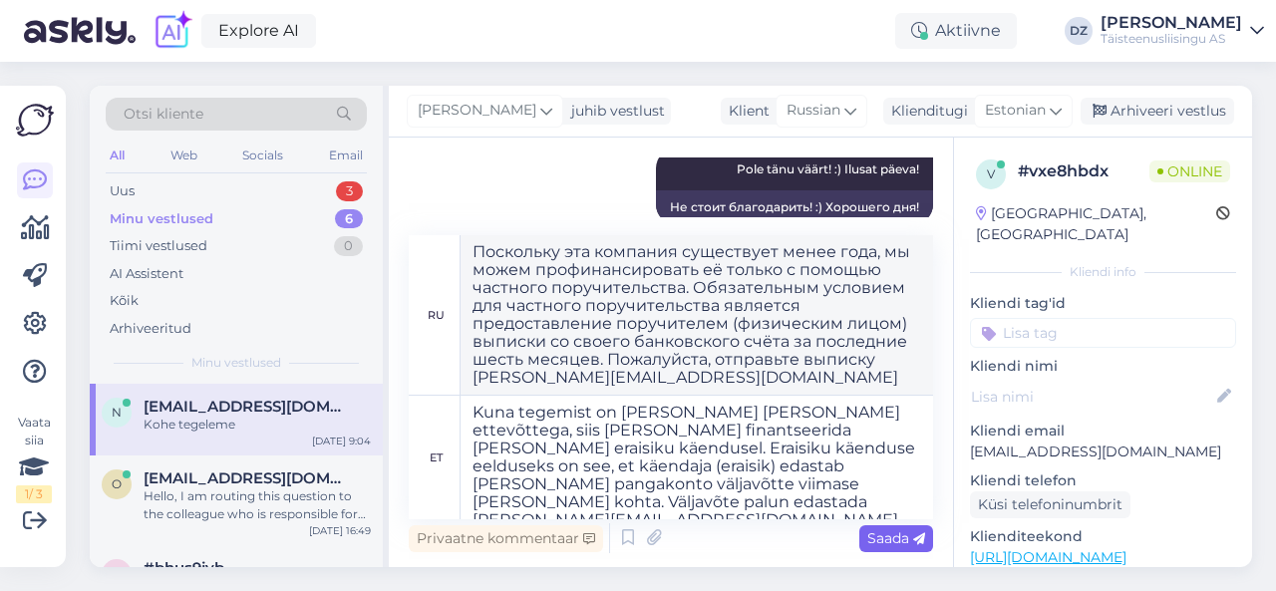
click at [876, 543] on span "Saada" at bounding box center [896, 538] width 58 height 18
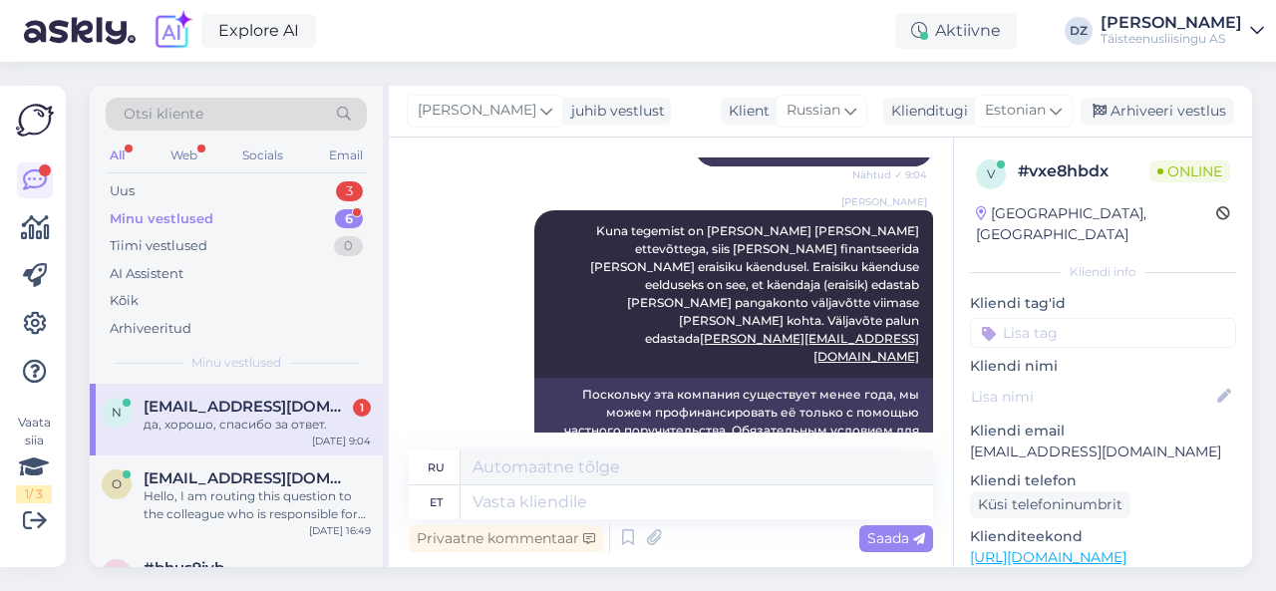
scroll to position [2343, 0]
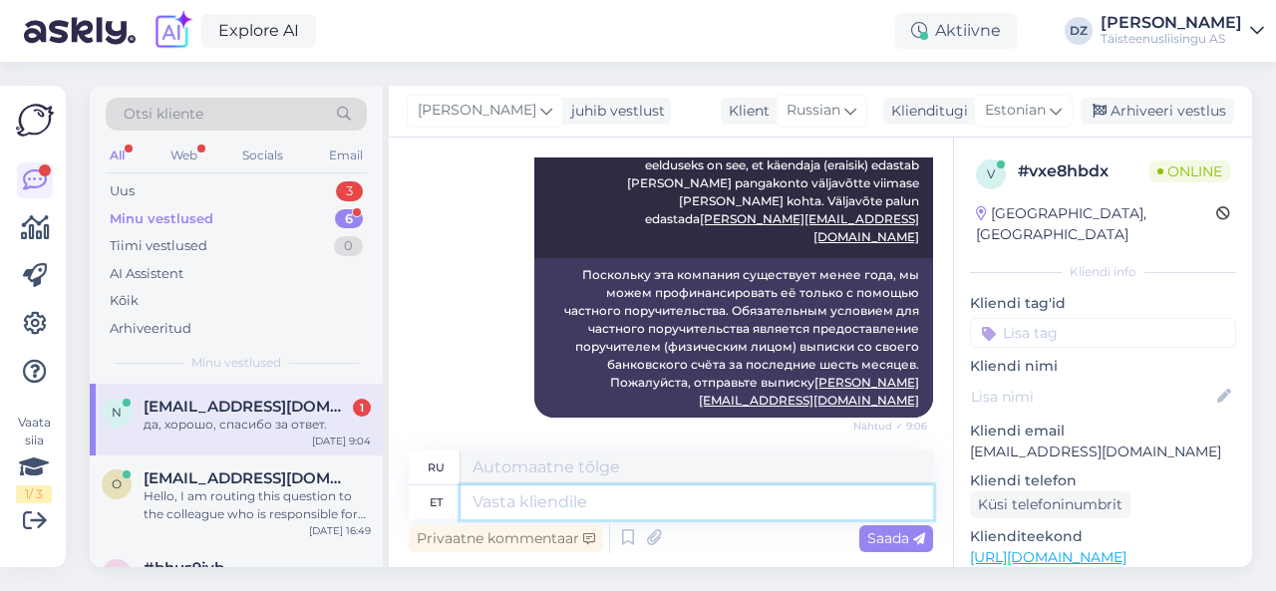
click at [654, 502] on textarea at bounding box center [696, 502] width 472 height 34
type textarea "Pole t"
type textarea "Никто"
type textarea "Pole tänu v"
type textarea "Нет, спасибо"
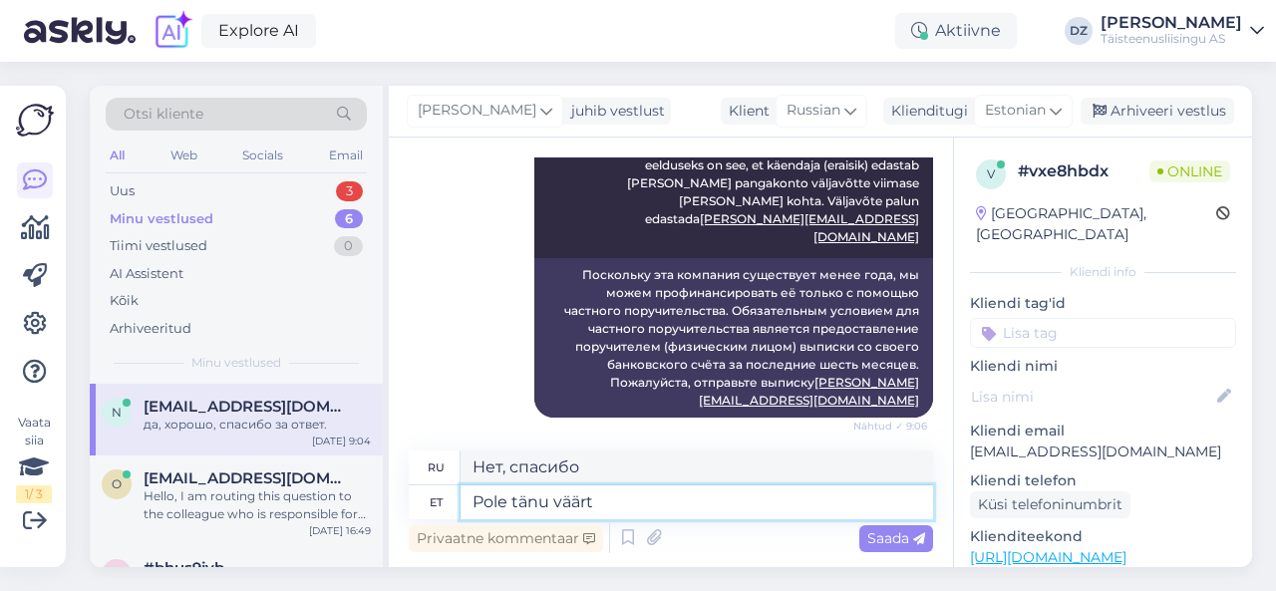
type textarea "Pole tänu väärt"
type textarea "Не заслуживает благодарности."
type textarea "Pole tänu väärt :)"
type textarea "Не стоит благодарности :)"
type textarea "Pole tänu väärt :)"
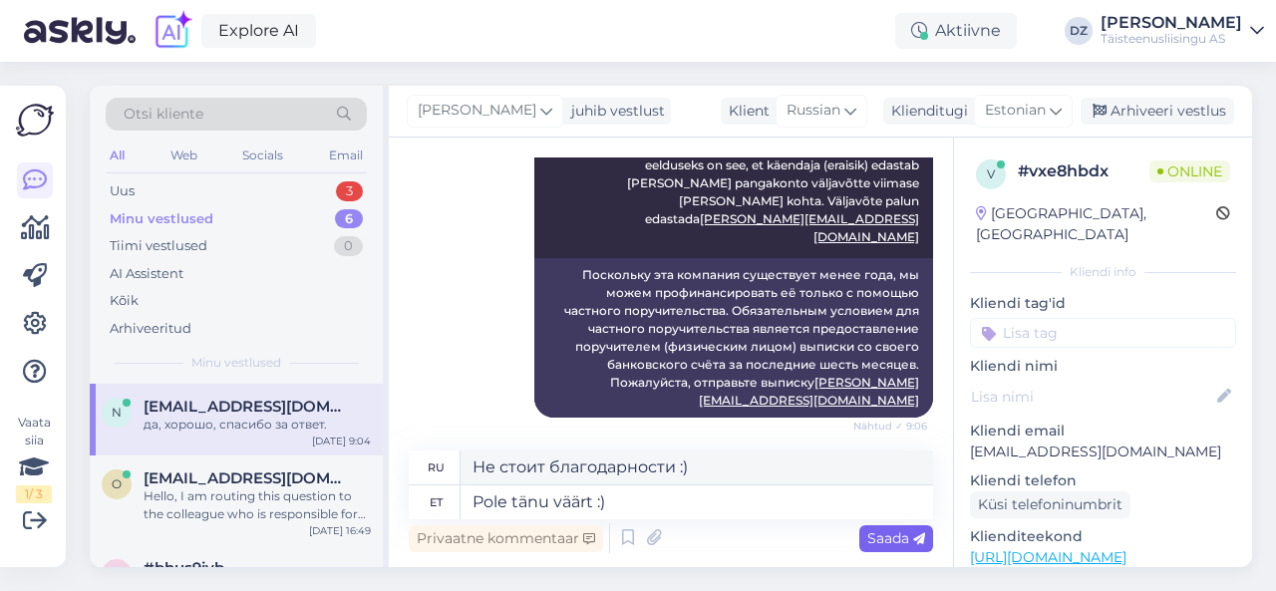
click at [915, 541] on icon at bounding box center [919, 539] width 12 height 12
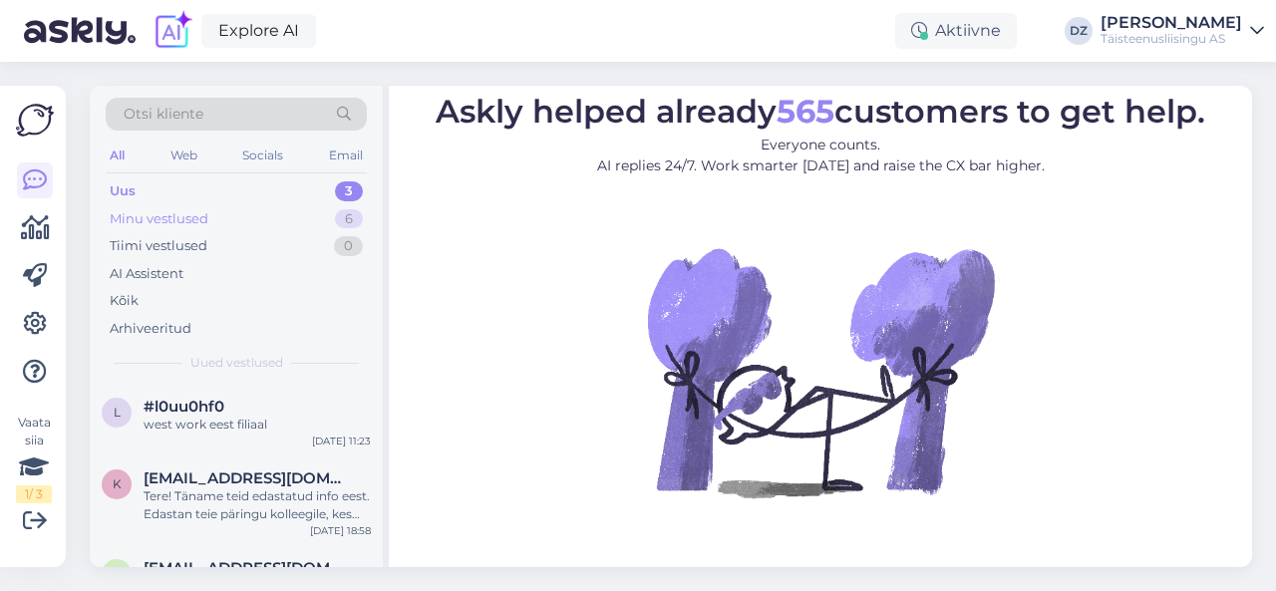
click at [183, 217] on div "Minu vestlused" at bounding box center [159, 219] width 99 height 20
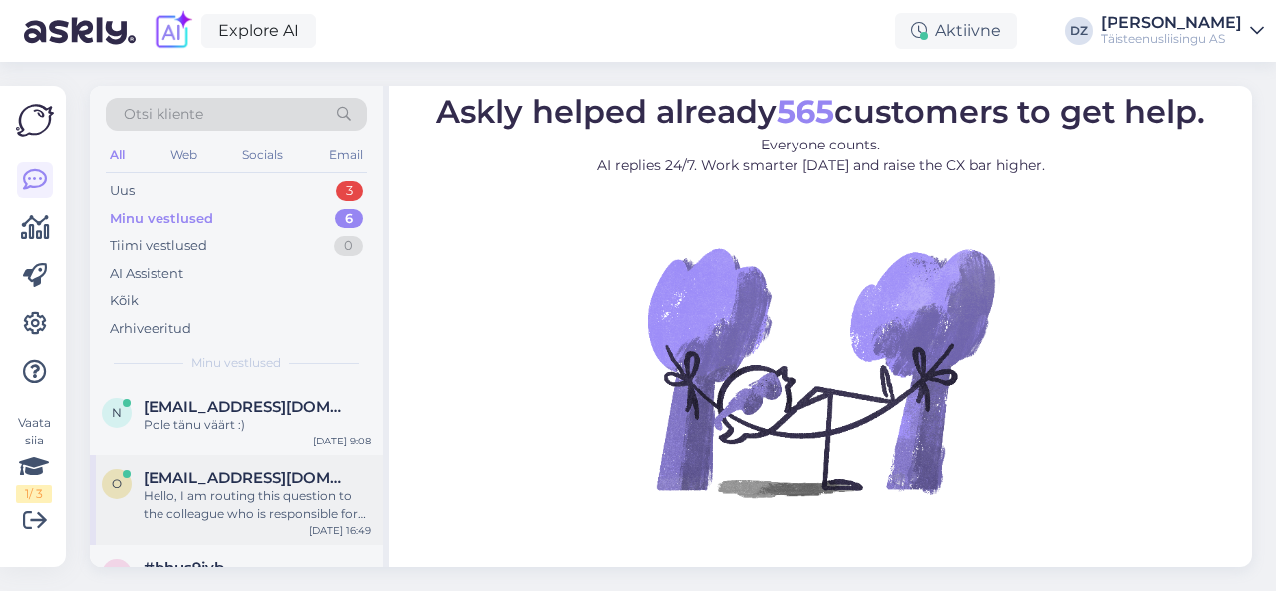
click at [227, 501] on div "Hello, I am routing this question to the colleague who is responsible for this …" at bounding box center [257, 505] width 227 height 36
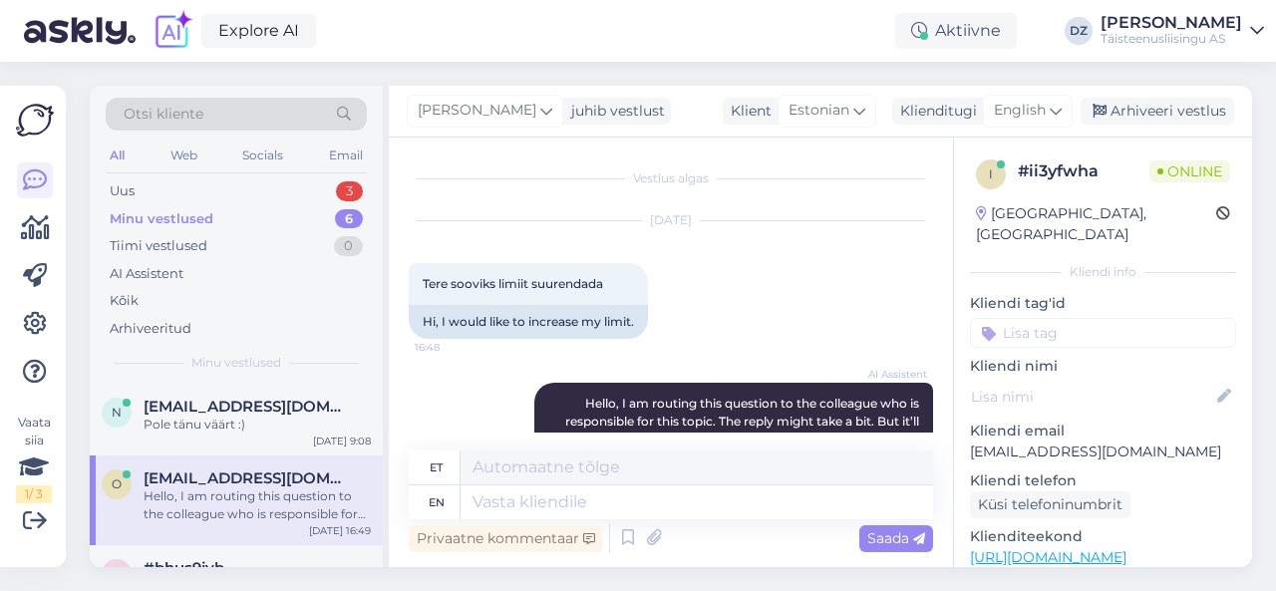
scroll to position [119, 0]
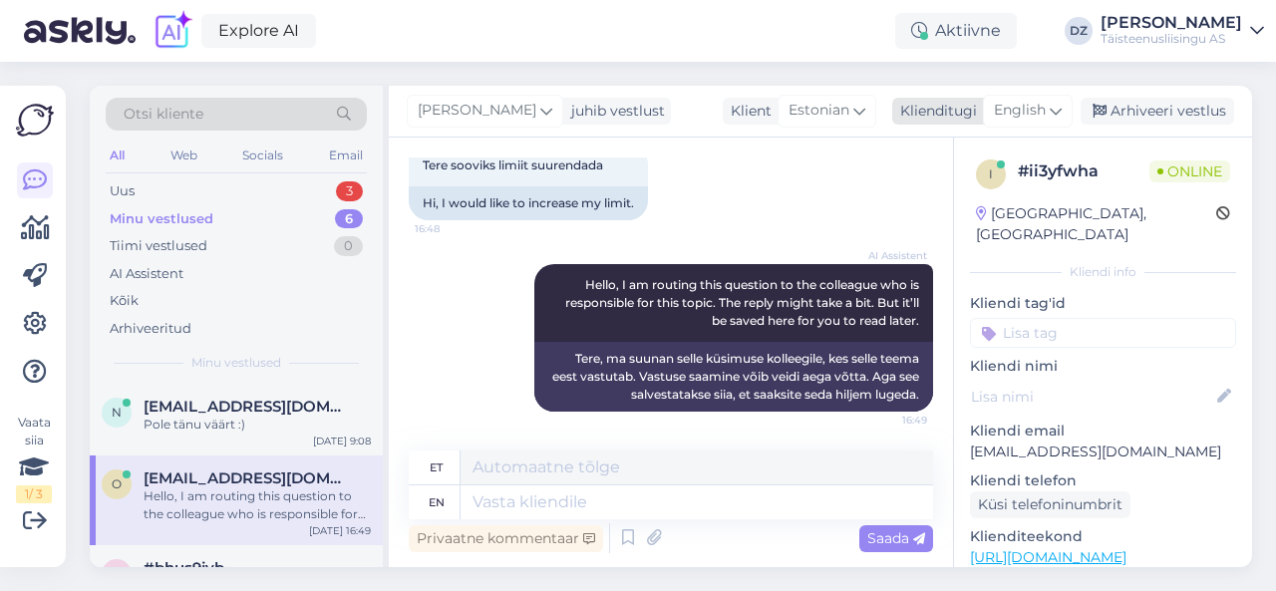
click at [1032, 109] on span "English" at bounding box center [1020, 111] width 52 height 22
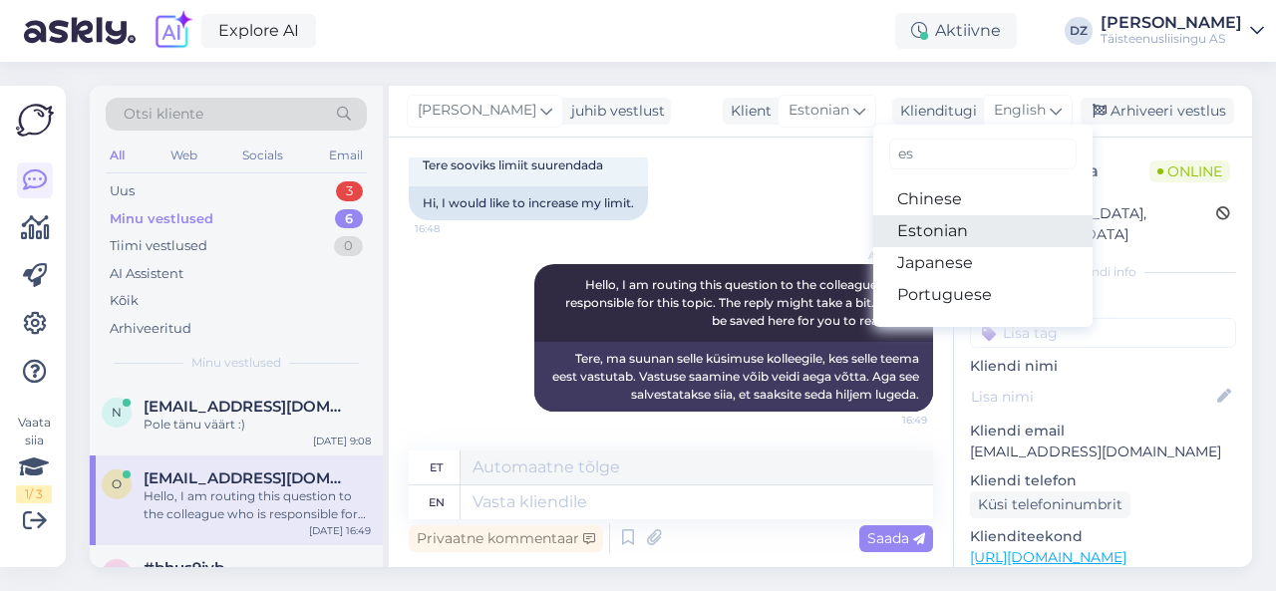
type input "es"
click at [979, 226] on link "Estonian" at bounding box center [982, 231] width 219 height 32
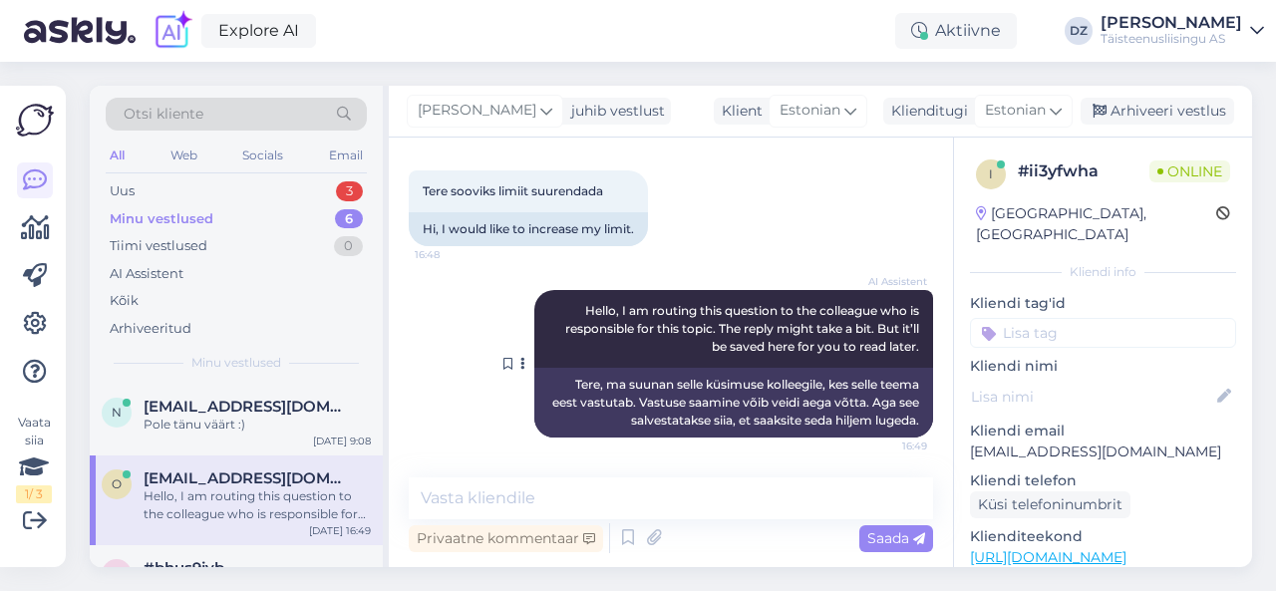
scroll to position [92, 0]
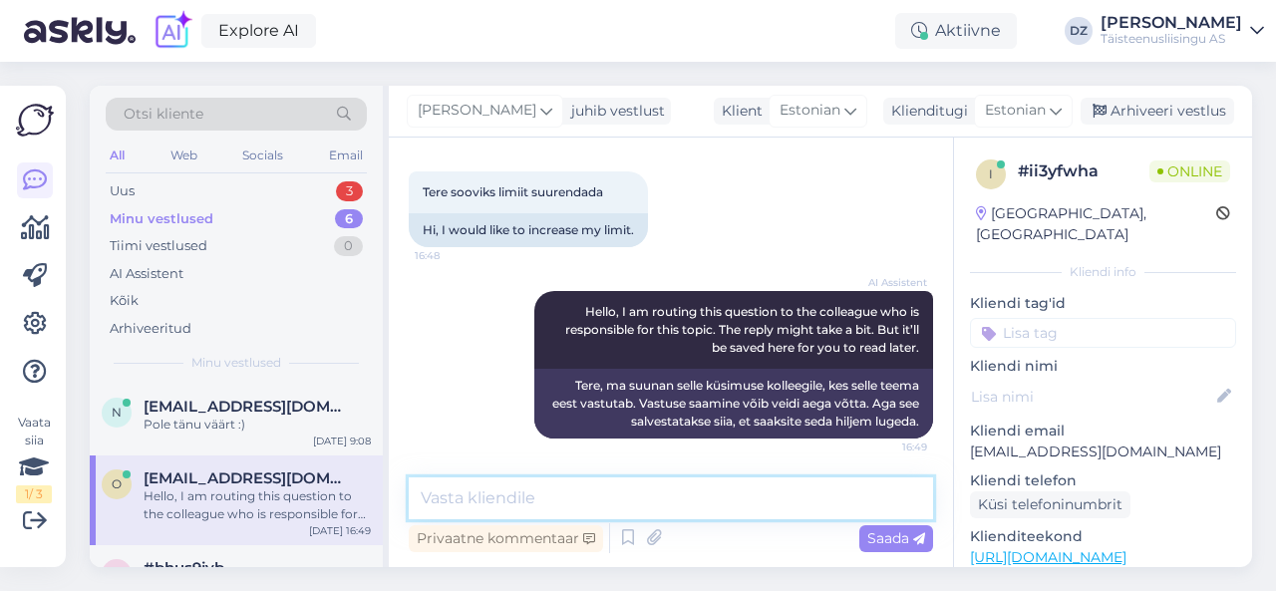
click at [694, 516] on textarea at bounding box center [671, 498] width 524 height 42
type textarea "Tere! Millise ettevõttega on tegemist?"
